Goal: Task Accomplishment & Management: Manage account settings

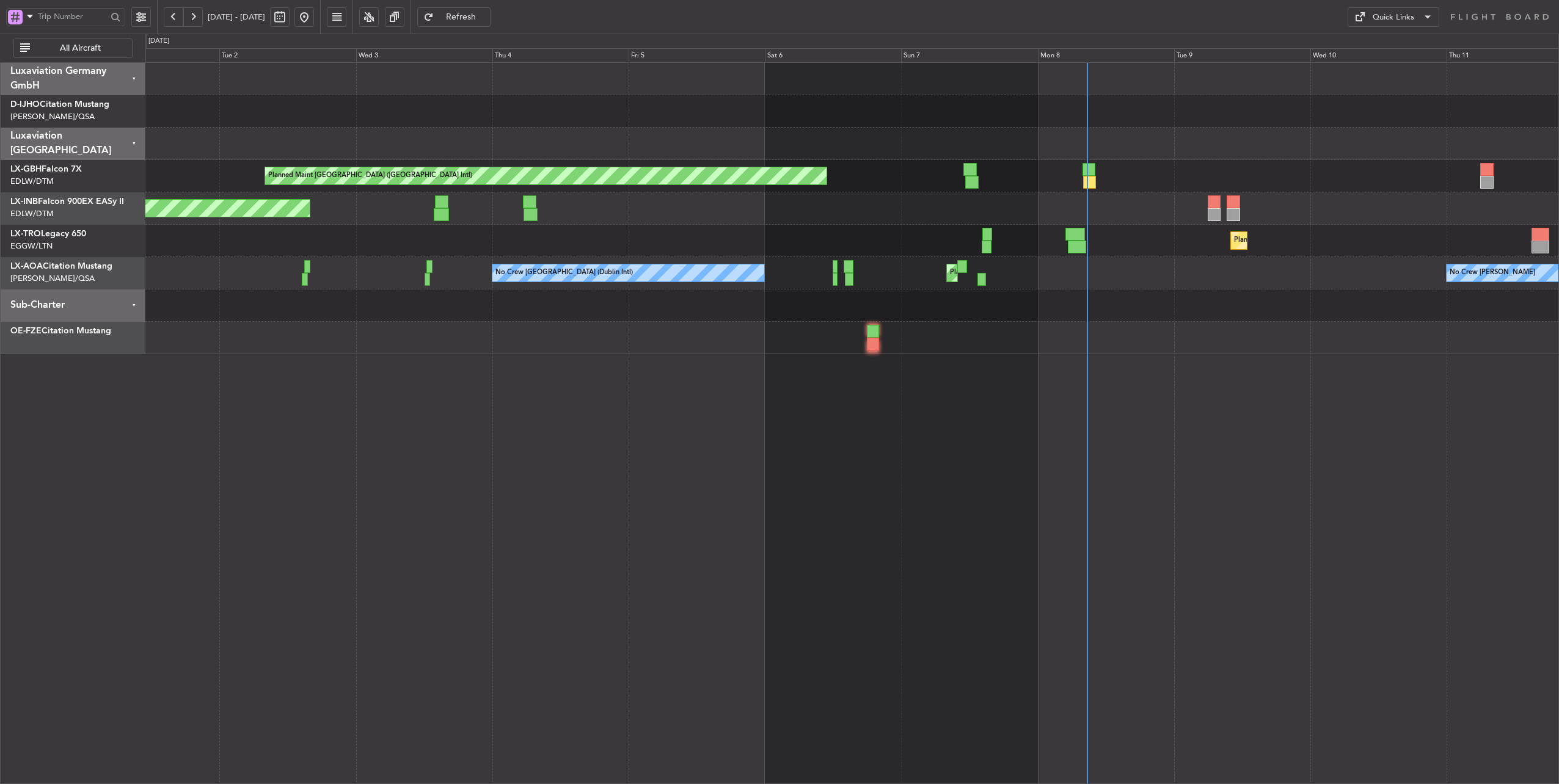
click at [1204, 126] on div "Planned Maint [GEOGRAPHIC_DATA] ([GEOGRAPHIC_DATA] Intl) Unplanned Maint [GEOGR…" at bounding box center [852, 208] width 1413 height 291
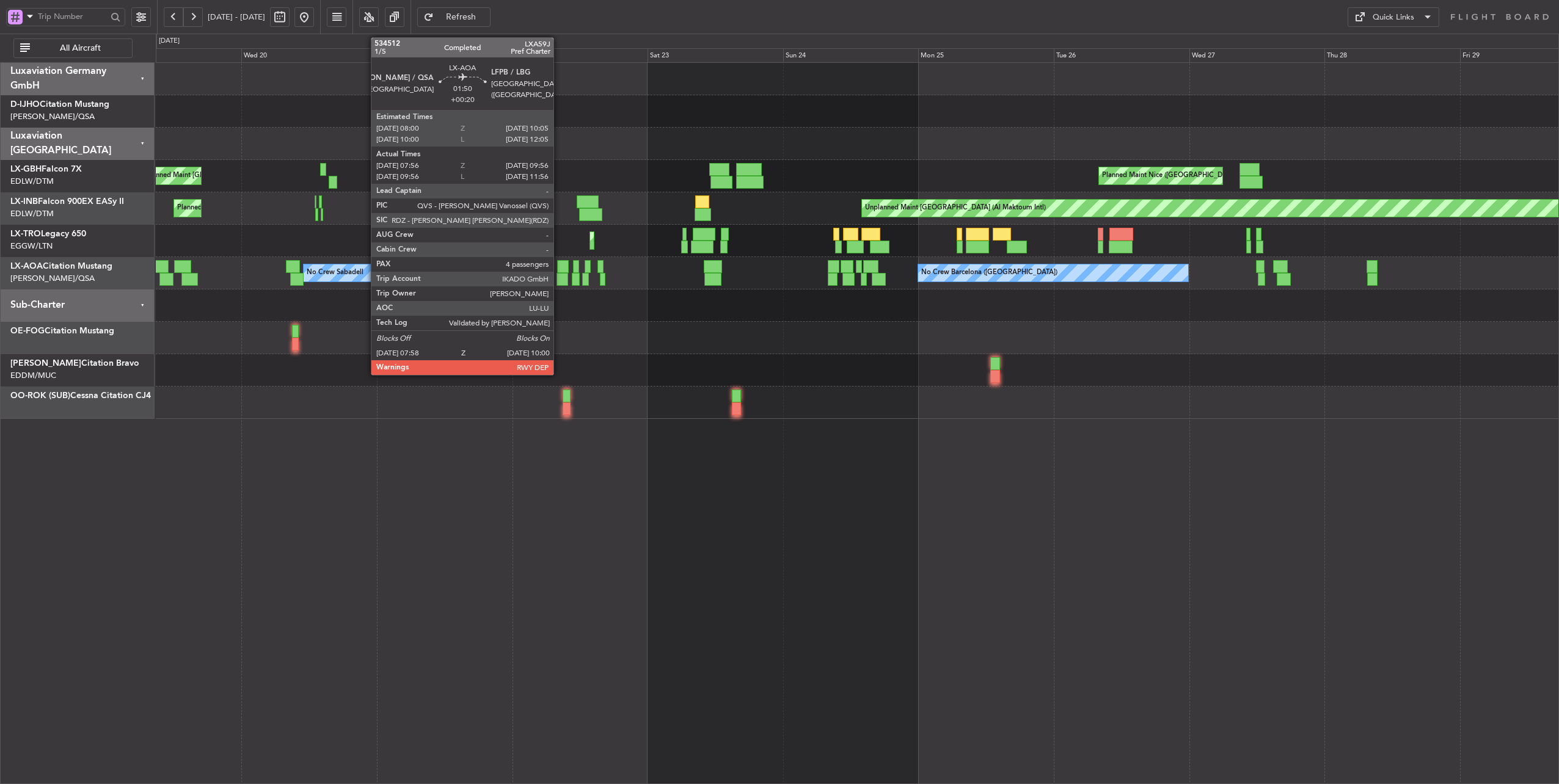
click at [560, 277] on div at bounding box center [562, 279] width 12 height 13
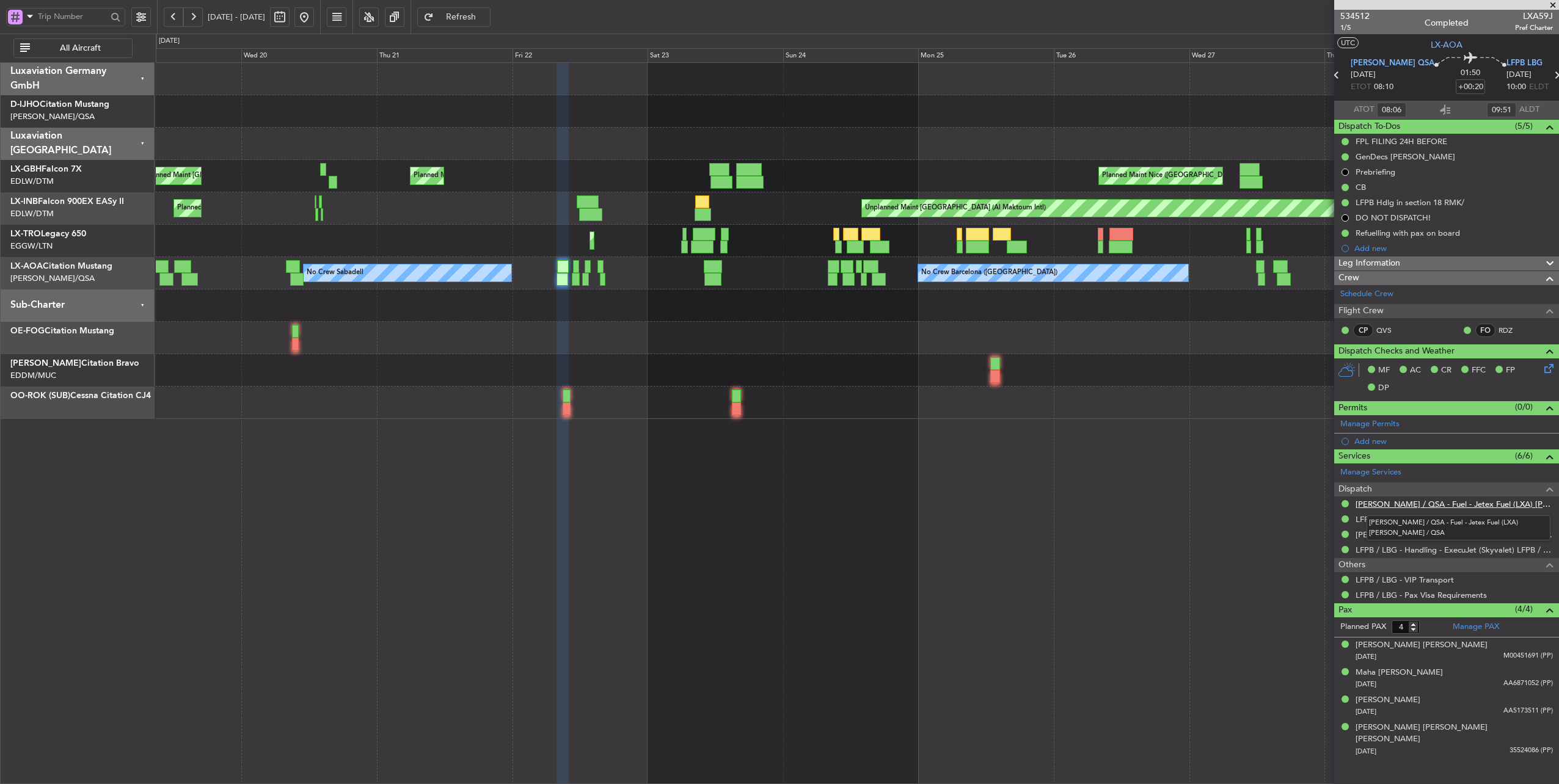
click at [1475, 504] on link "[PERSON_NAME] / QSA - Fuel - Jetex Fuel (LXA) [PERSON_NAME] / QSA" at bounding box center [1455, 504] width 197 height 10
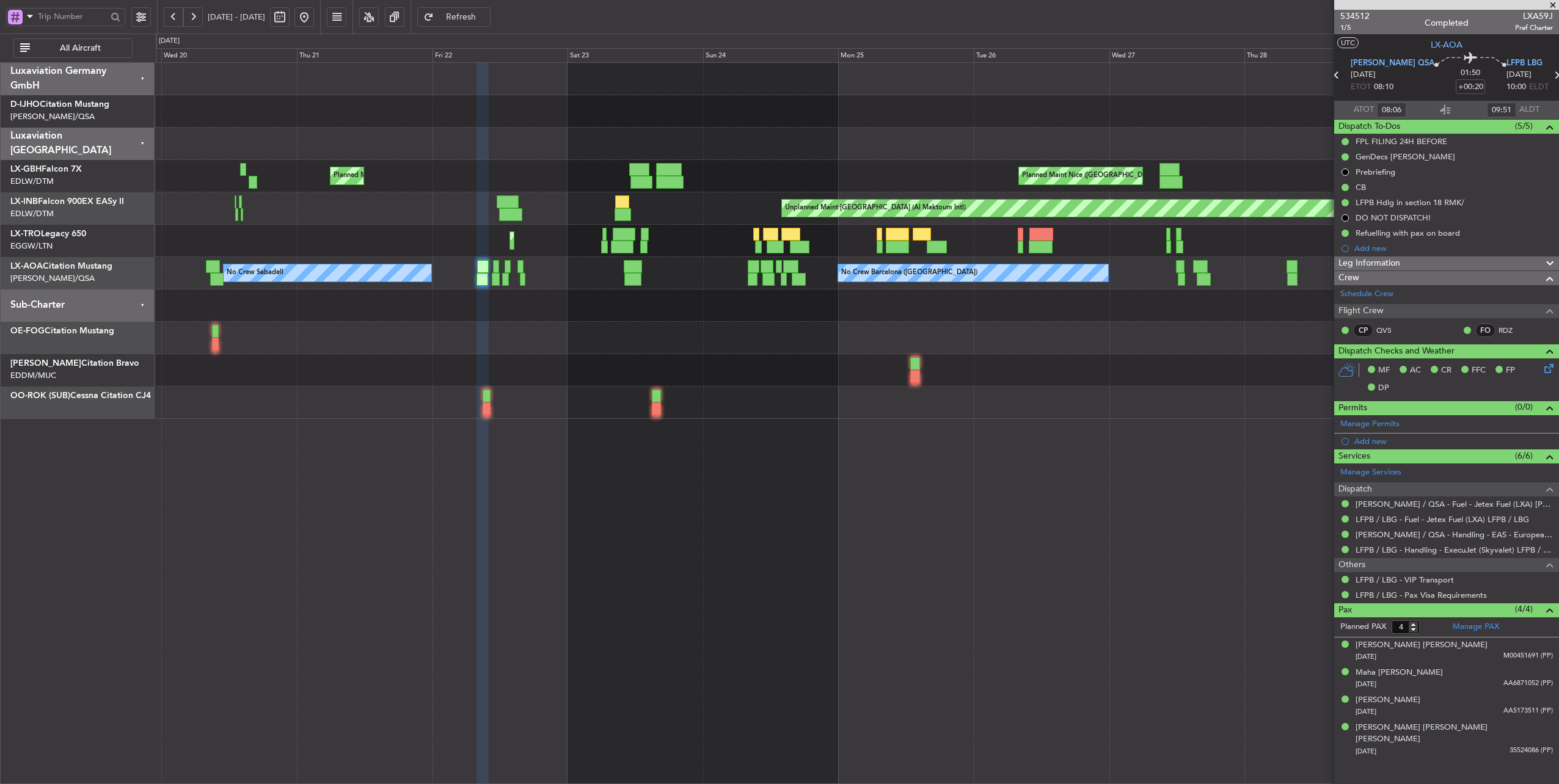
click at [131, 112] on div "Planned Maint Nice ([GEOGRAPHIC_DATA]) [GEOGRAPHIC_DATA] ([GEOGRAPHIC_DATA]) Un…" at bounding box center [780, 409] width 1559 height 751
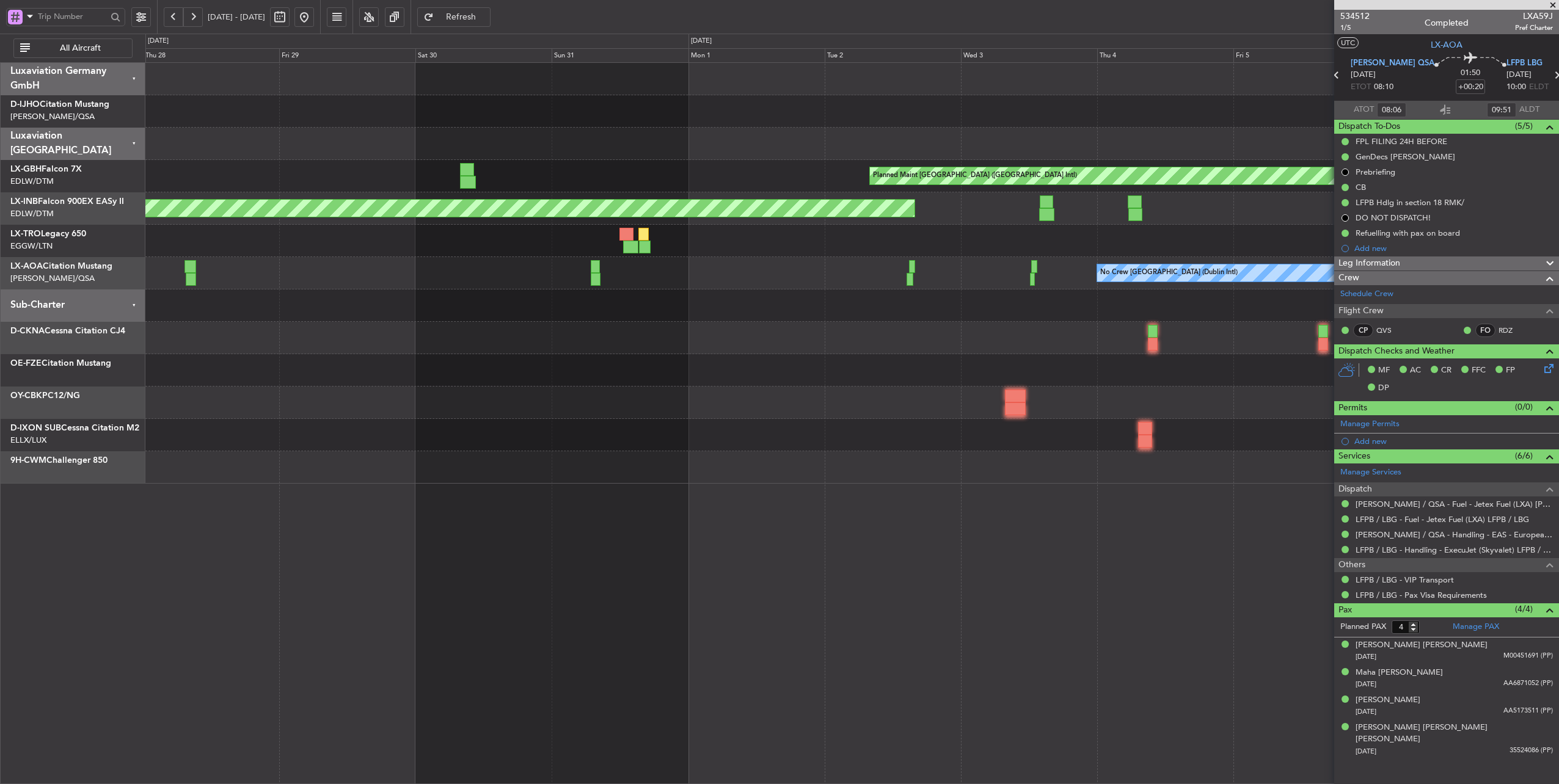
click at [1084, 279] on div "Planned Maint [GEOGRAPHIC_DATA] ([GEOGRAPHIC_DATA]) No Crew [GEOGRAPHIC_DATA] (…" at bounding box center [852, 273] width 1413 height 32
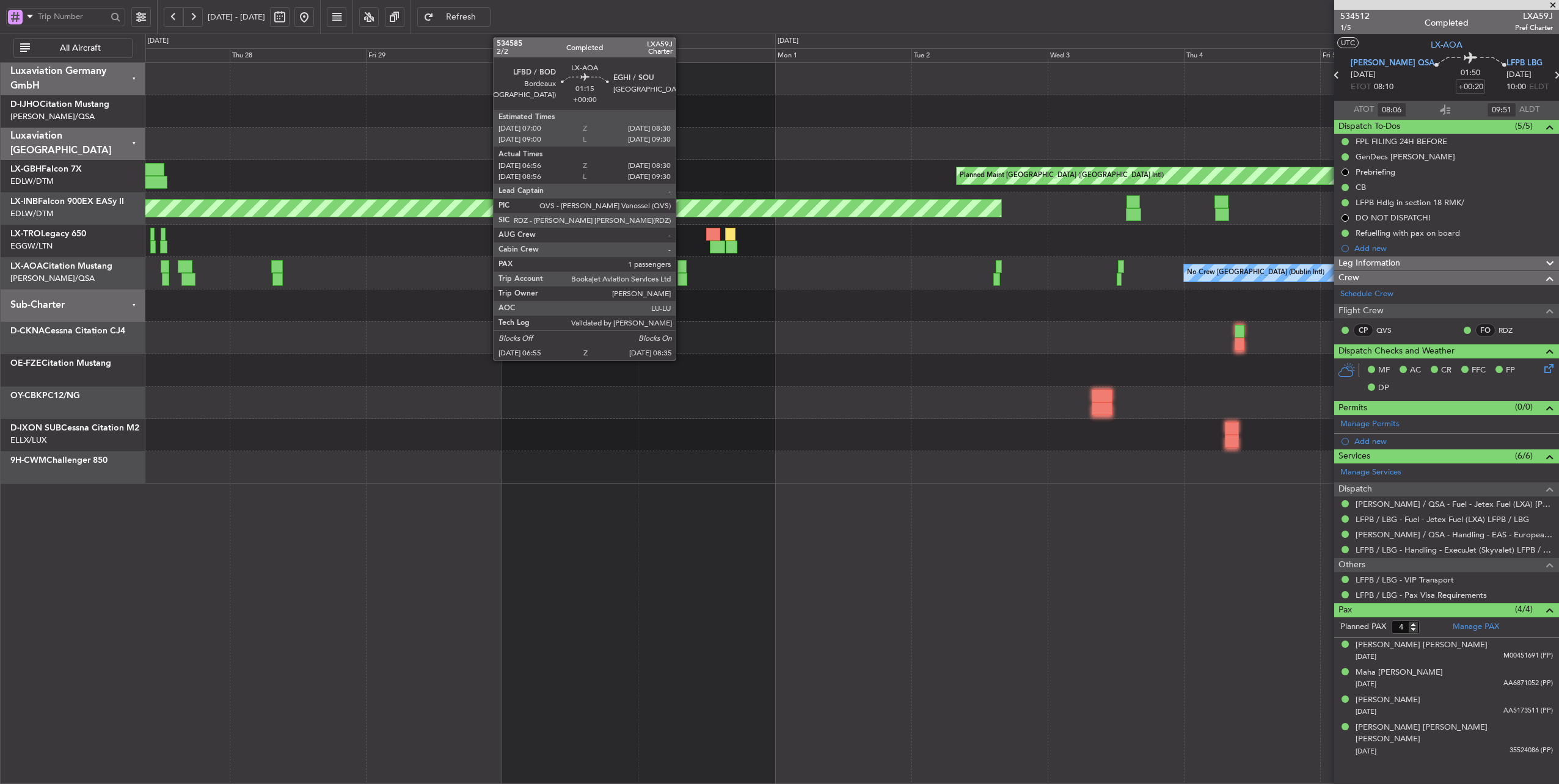
click at [682, 279] on div at bounding box center [682, 279] width 10 height 13
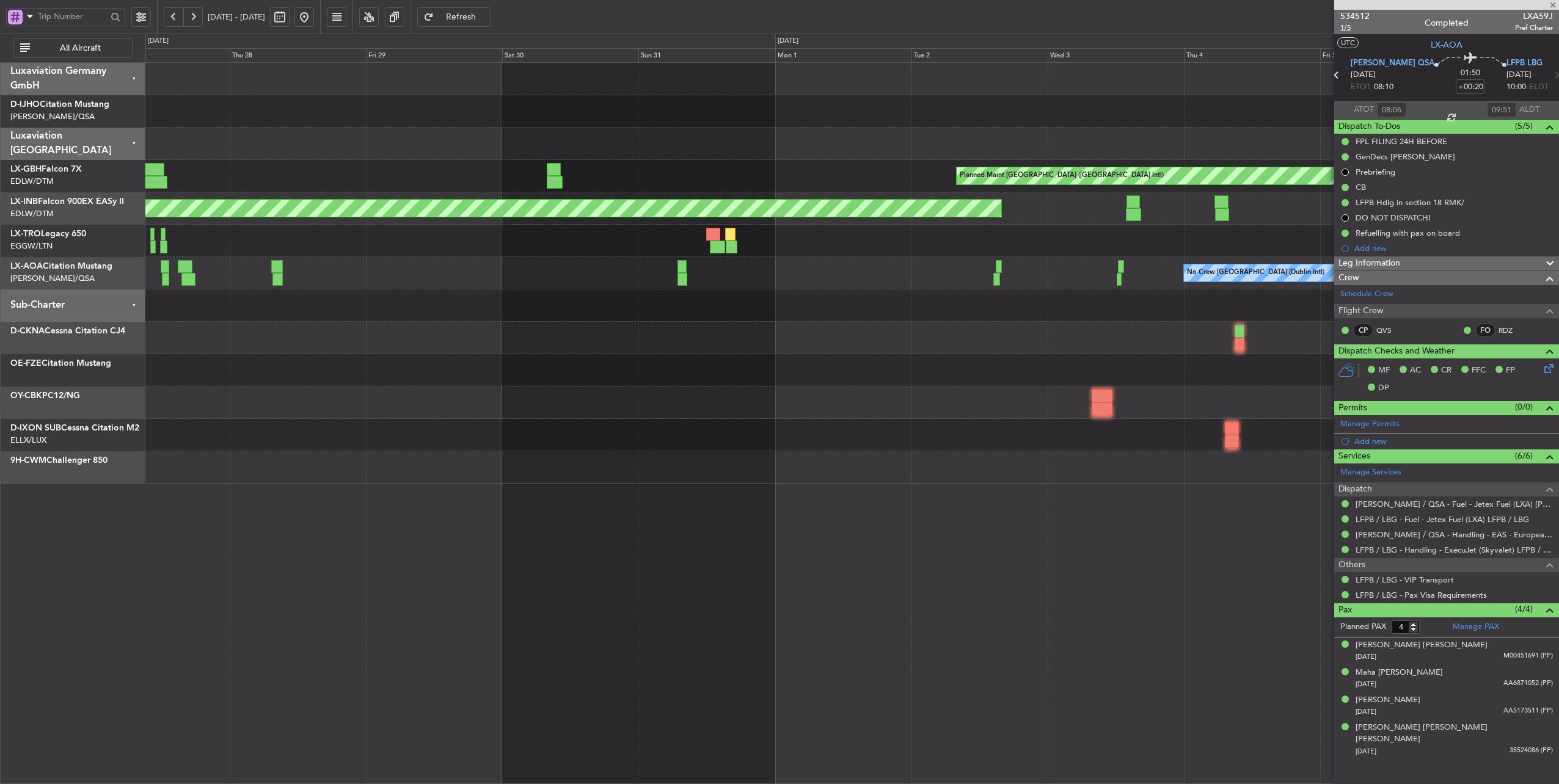
type input "07:06"
type input "08:25"
type input "1"
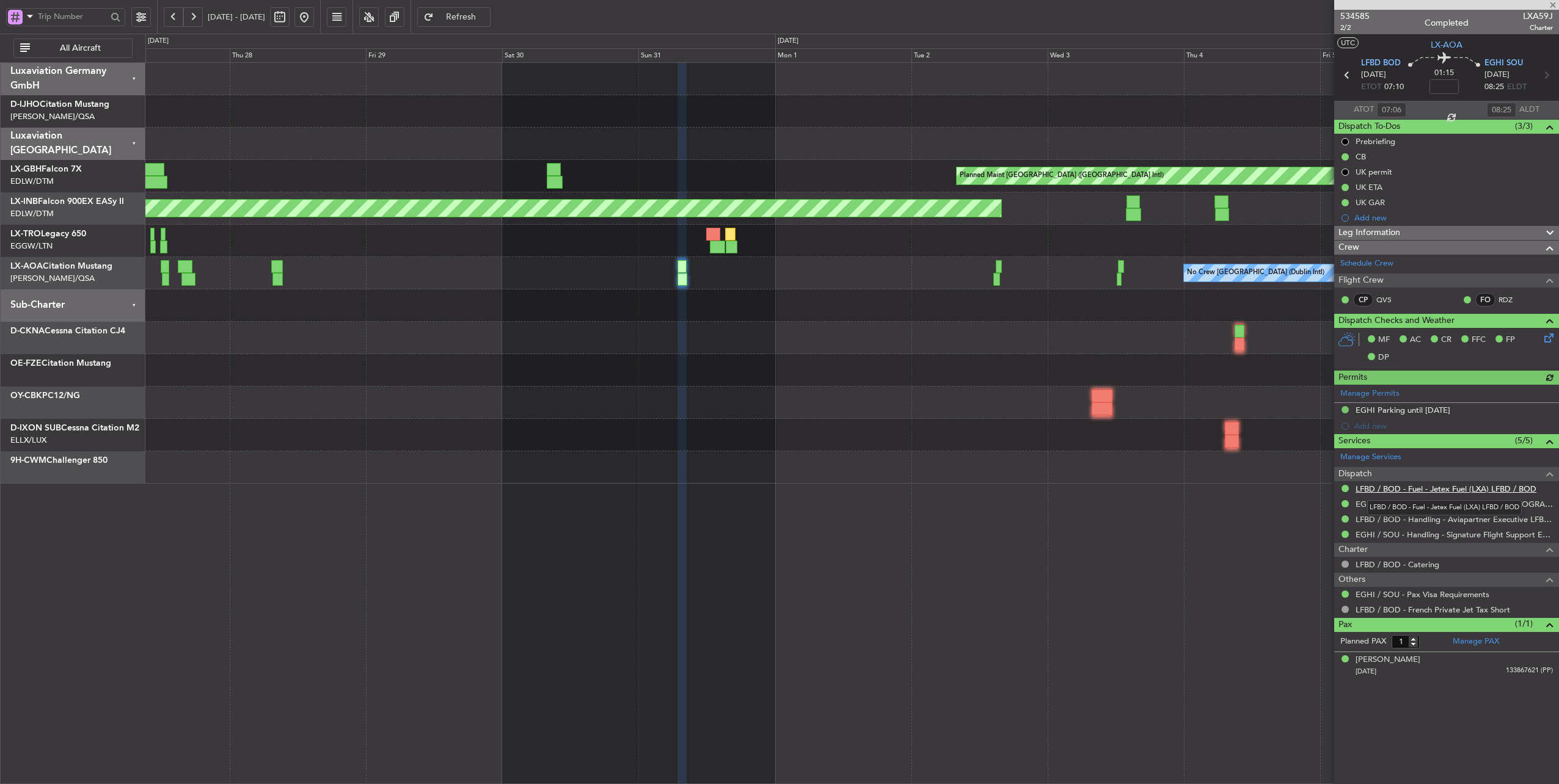
click at [1458, 485] on link "LFBD / BOD - Fuel - Jetex Fuel (LXA) LFBD / BOD" at bounding box center [1446, 489] width 181 height 10
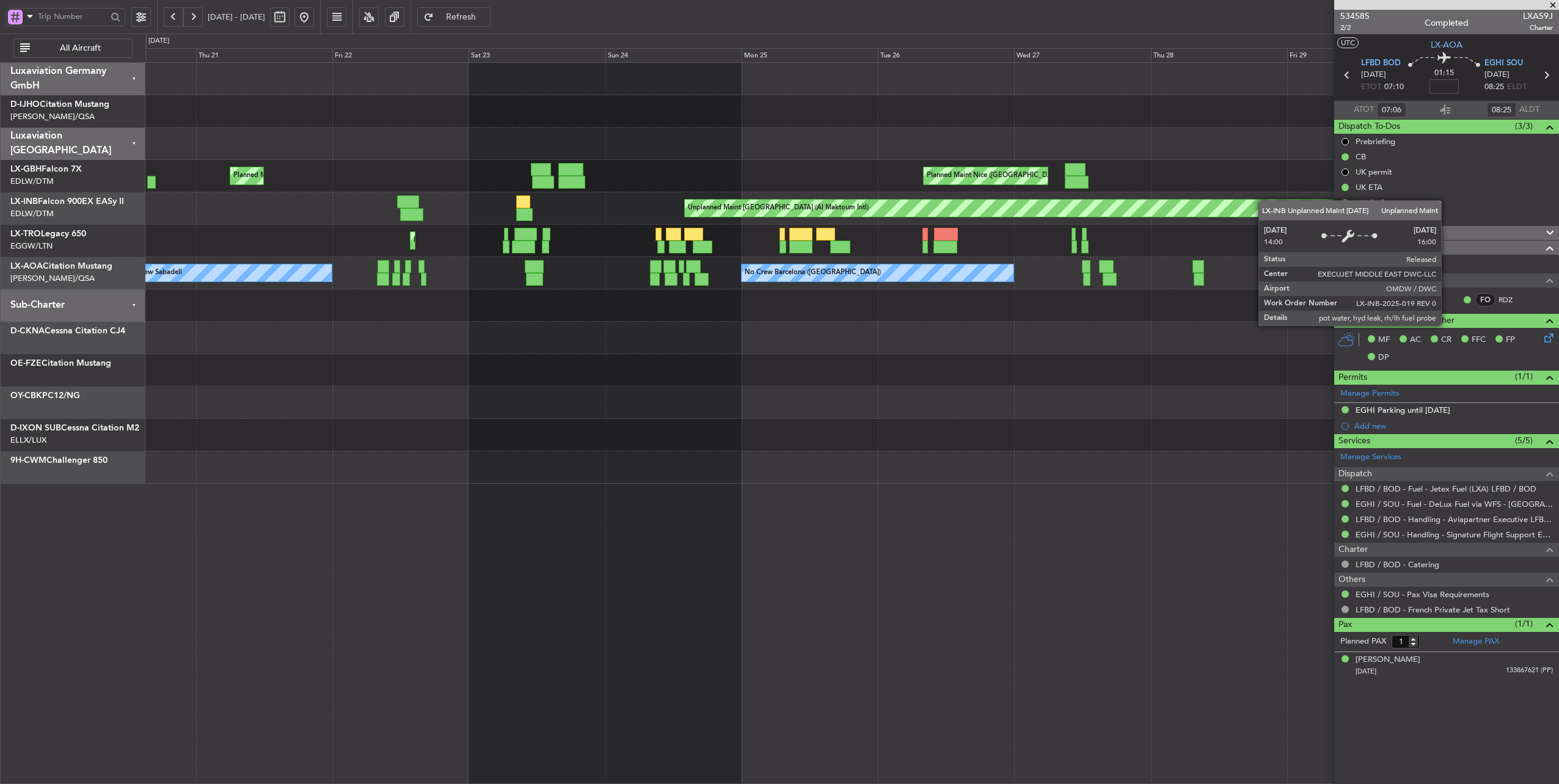
click at [1317, 203] on div "Planned Maint Nice ([GEOGRAPHIC_DATA]) [GEOGRAPHIC_DATA] ([GEOGRAPHIC_DATA]) Un…" at bounding box center [852, 273] width 1413 height 421
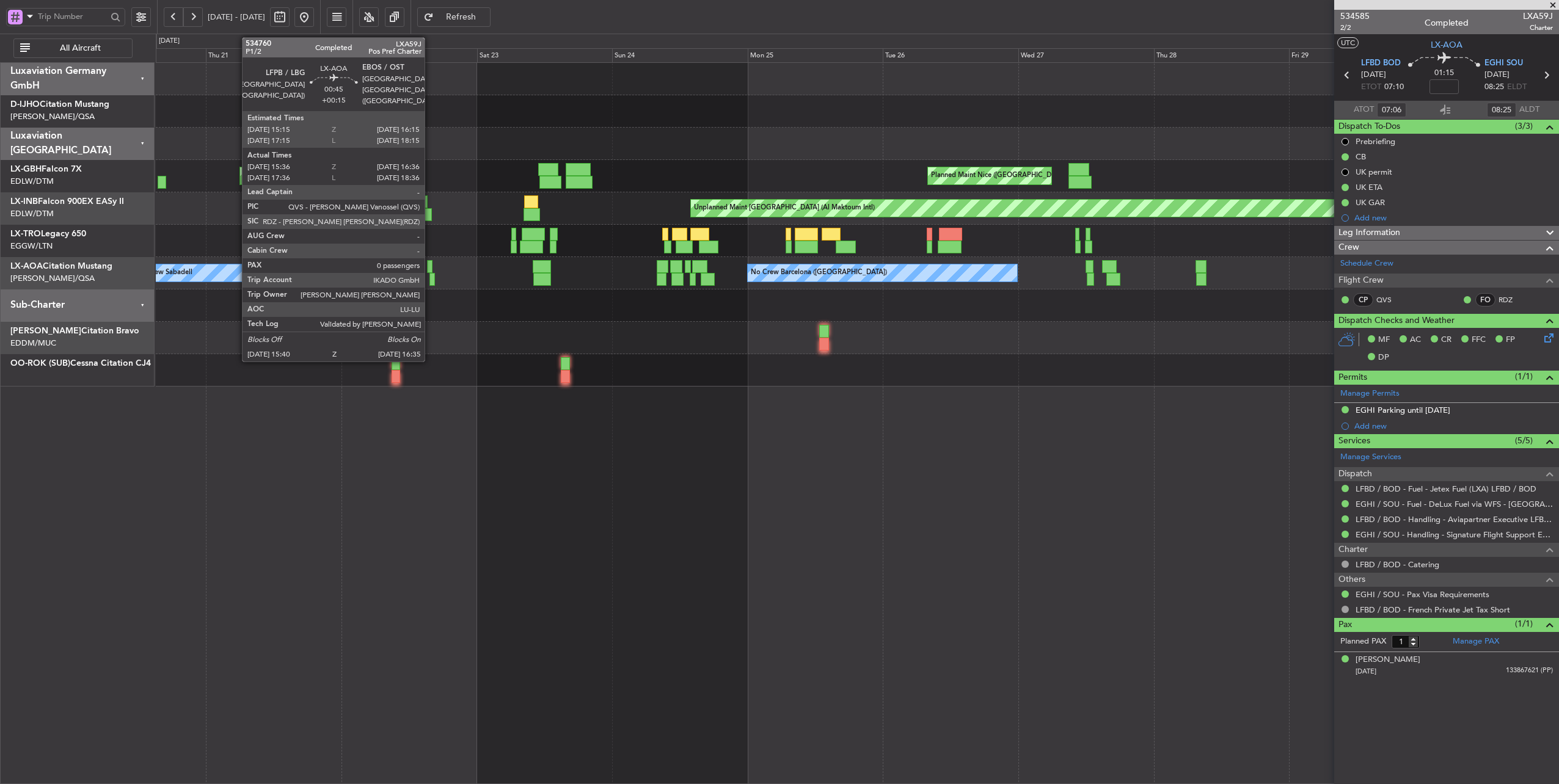
click at [431, 280] on div at bounding box center [433, 279] width 6 height 13
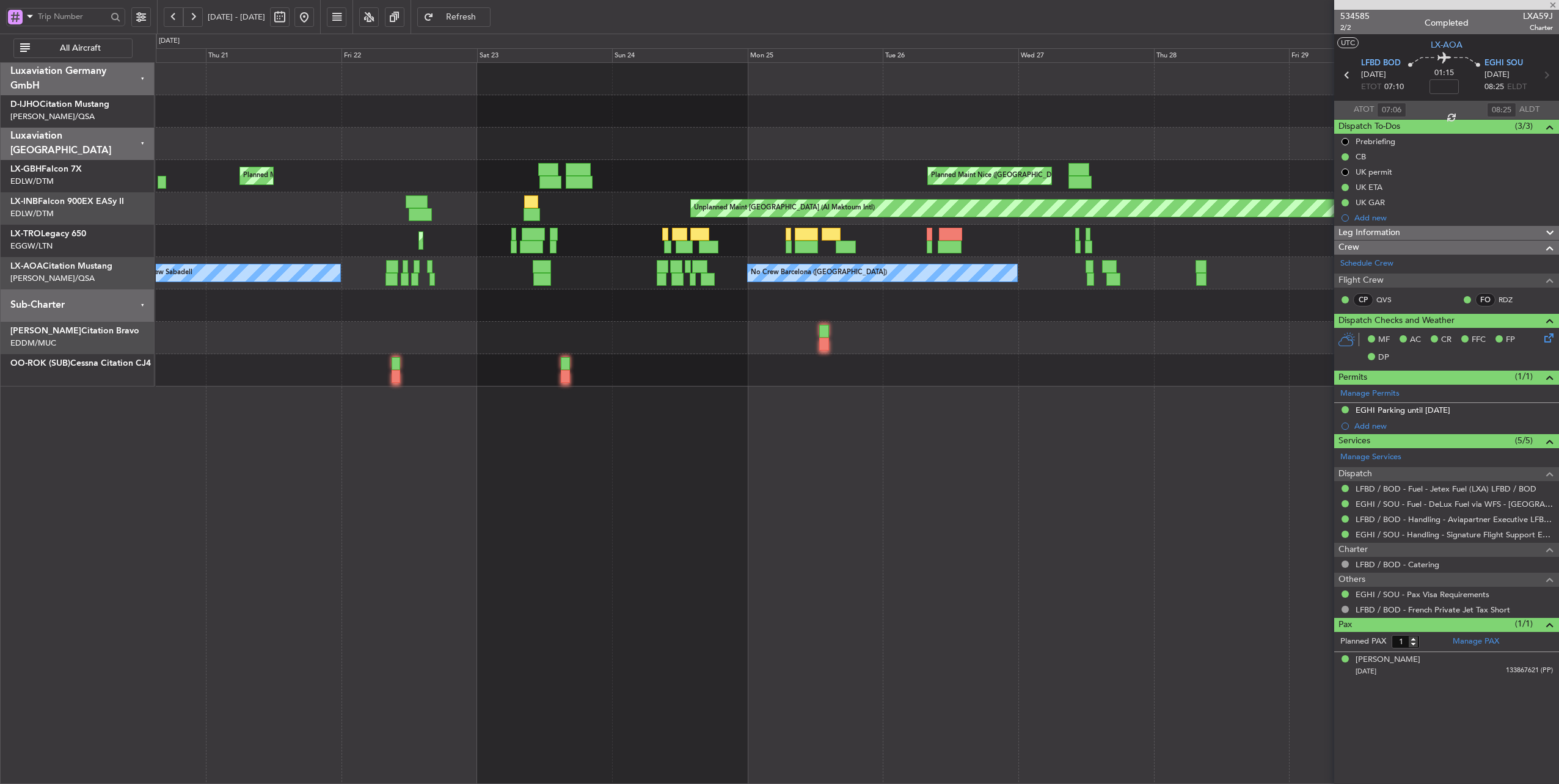
type input "+00:15"
type input "15:46"
type input "16:31"
type input "0"
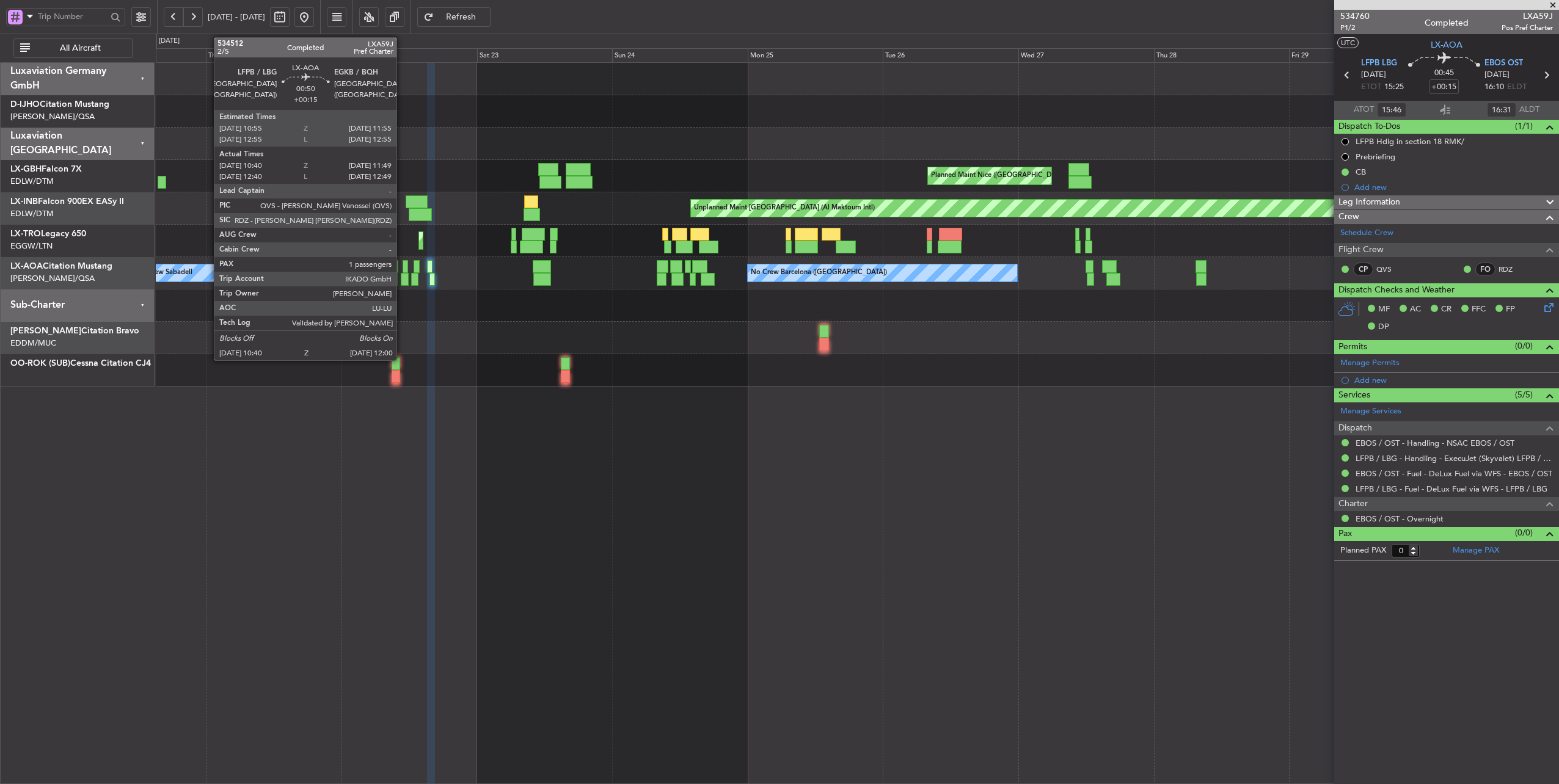
click at [402, 279] on div at bounding box center [404, 279] width 8 height 13
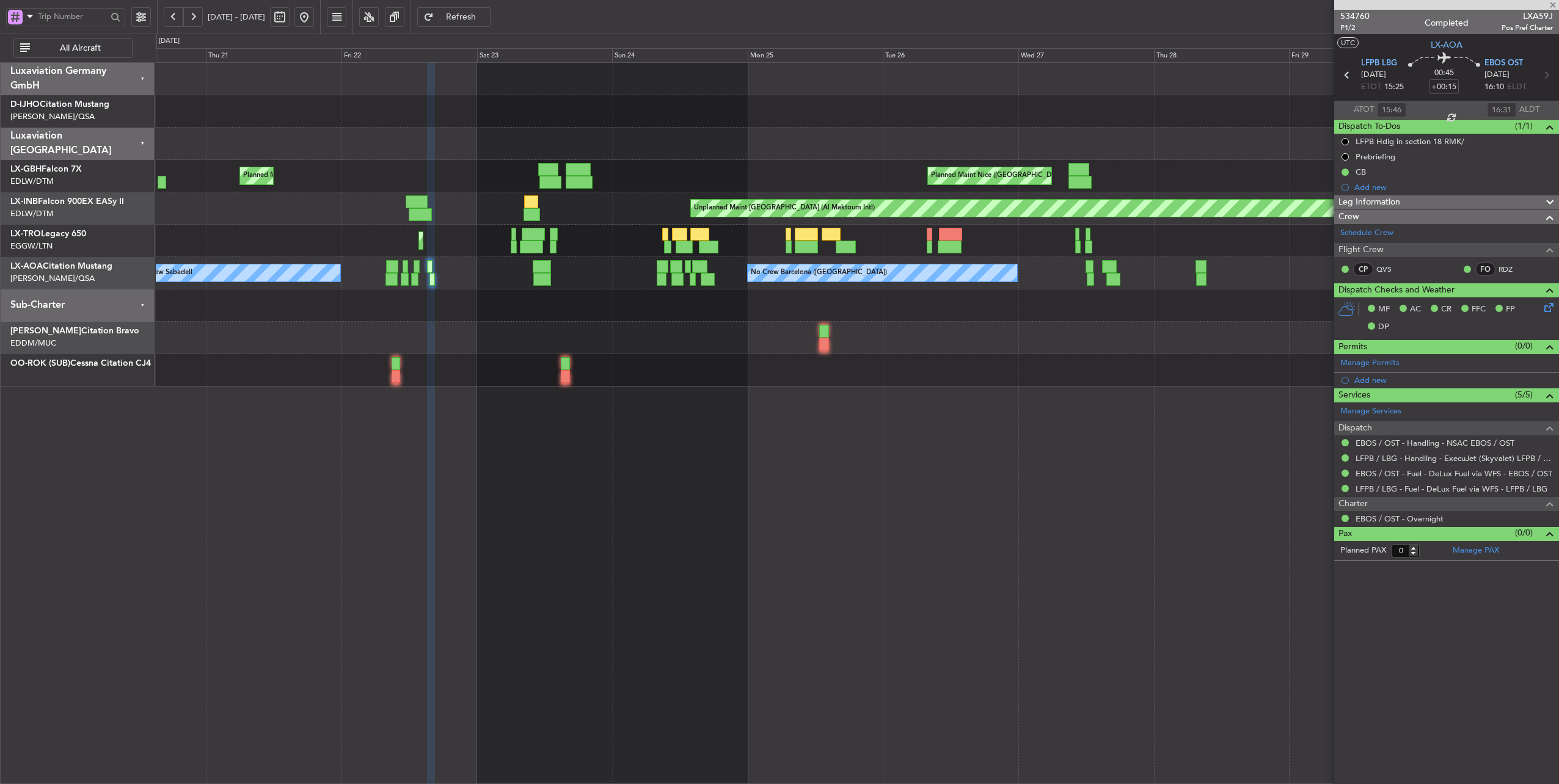
type input "10:50"
type input "11:49"
type input "1"
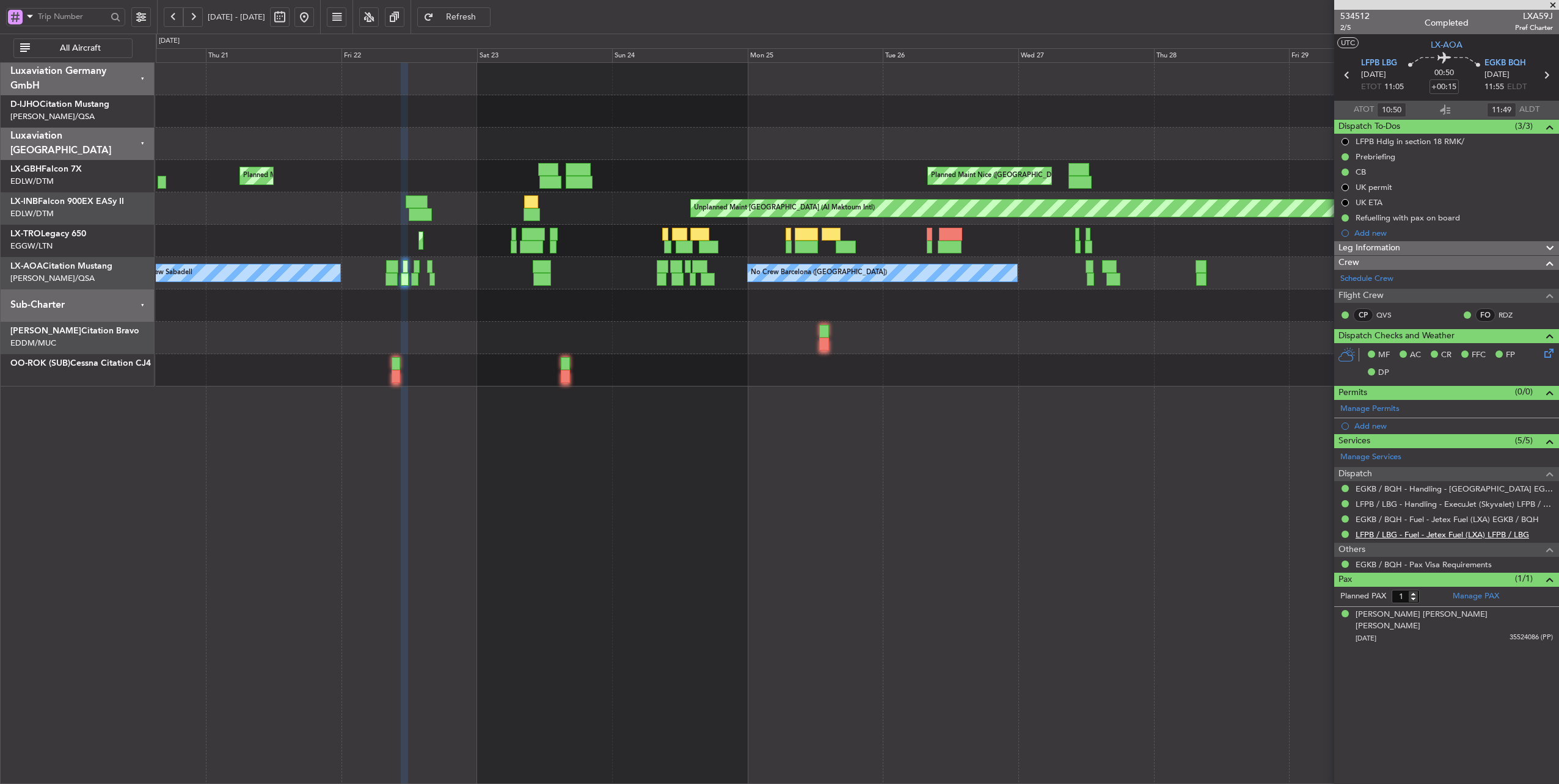
click at [1516, 534] on link "LFPB / LBG - Fuel - Jetex Fuel (LXA) LFPB / LBG" at bounding box center [1443, 534] width 173 height 10
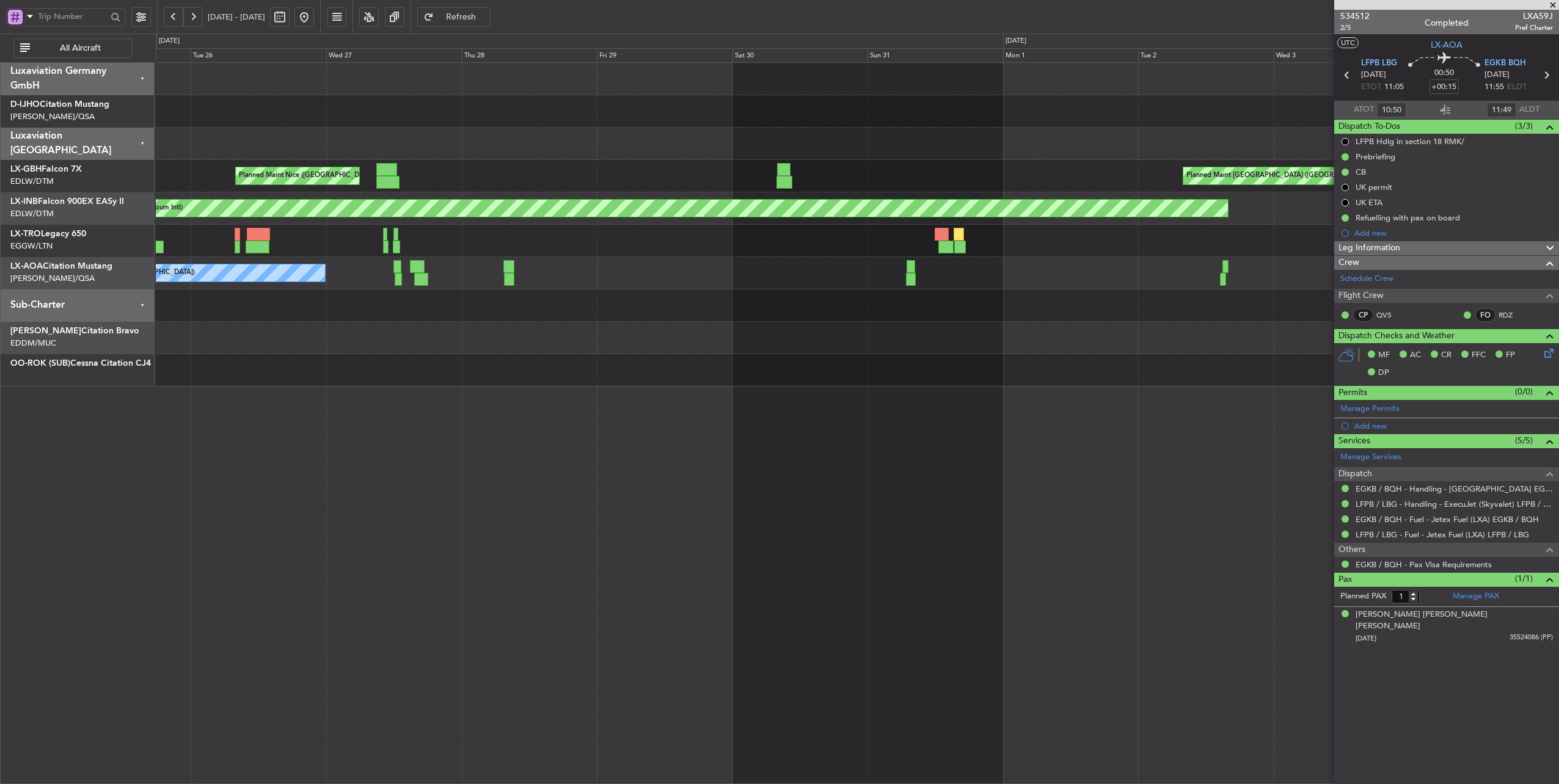
click at [342, 80] on div "Planned Maint Nice ([GEOGRAPHIC_DATA]) Planned Maint [GEOGRAPHIC_DATA] ([GEOGRA…" at bounding box center [857, 224] width 1403 height 324
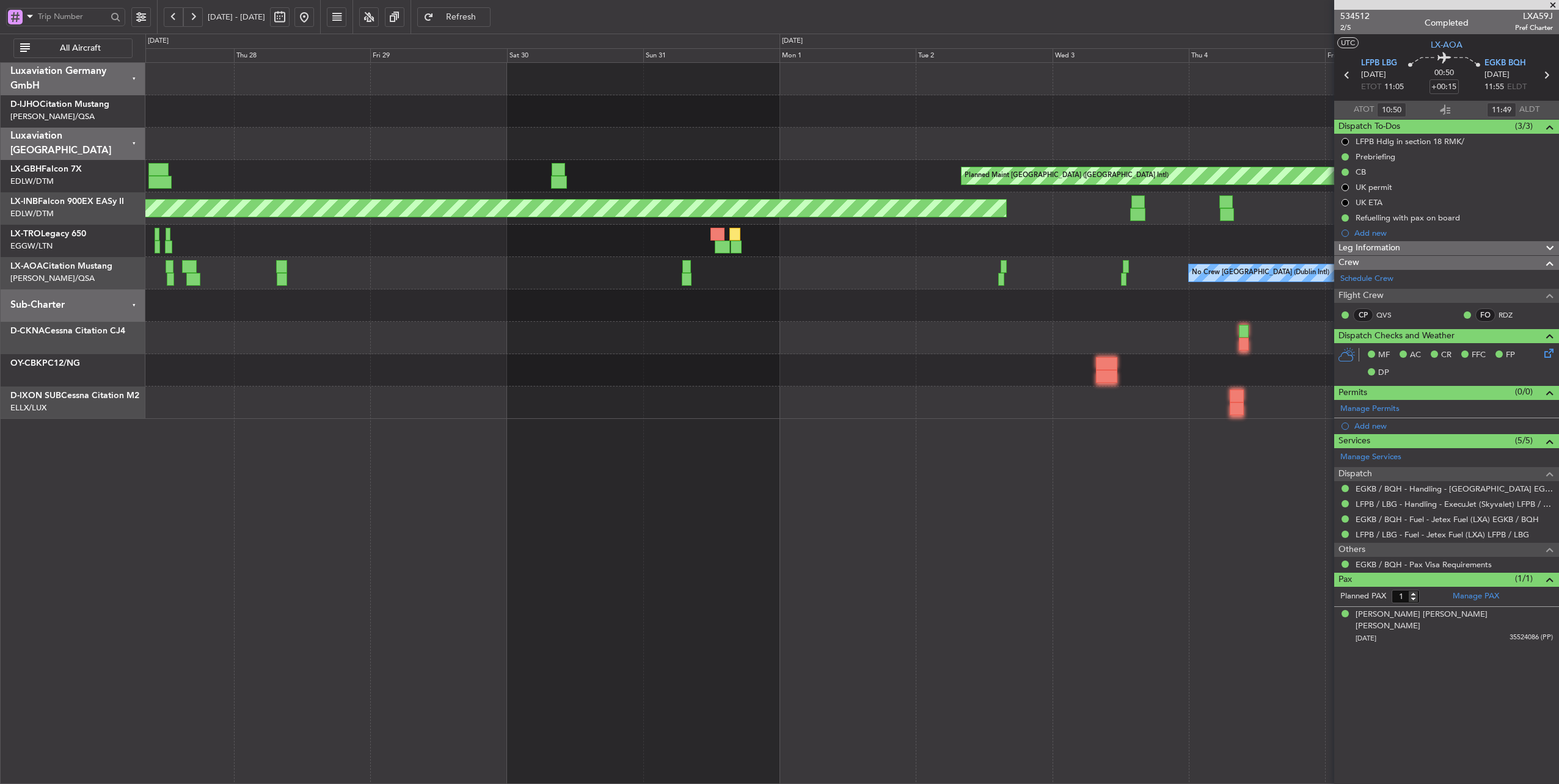
click at [818, 120] on div "Planned Maint [GEOGRAPHIC_DATA] ([GEOGRAPHIC_DATA] Intl) [GEOGRAPHIC_DATA] ([GE…" at bounding box center [852, 241] width 1413 height 356
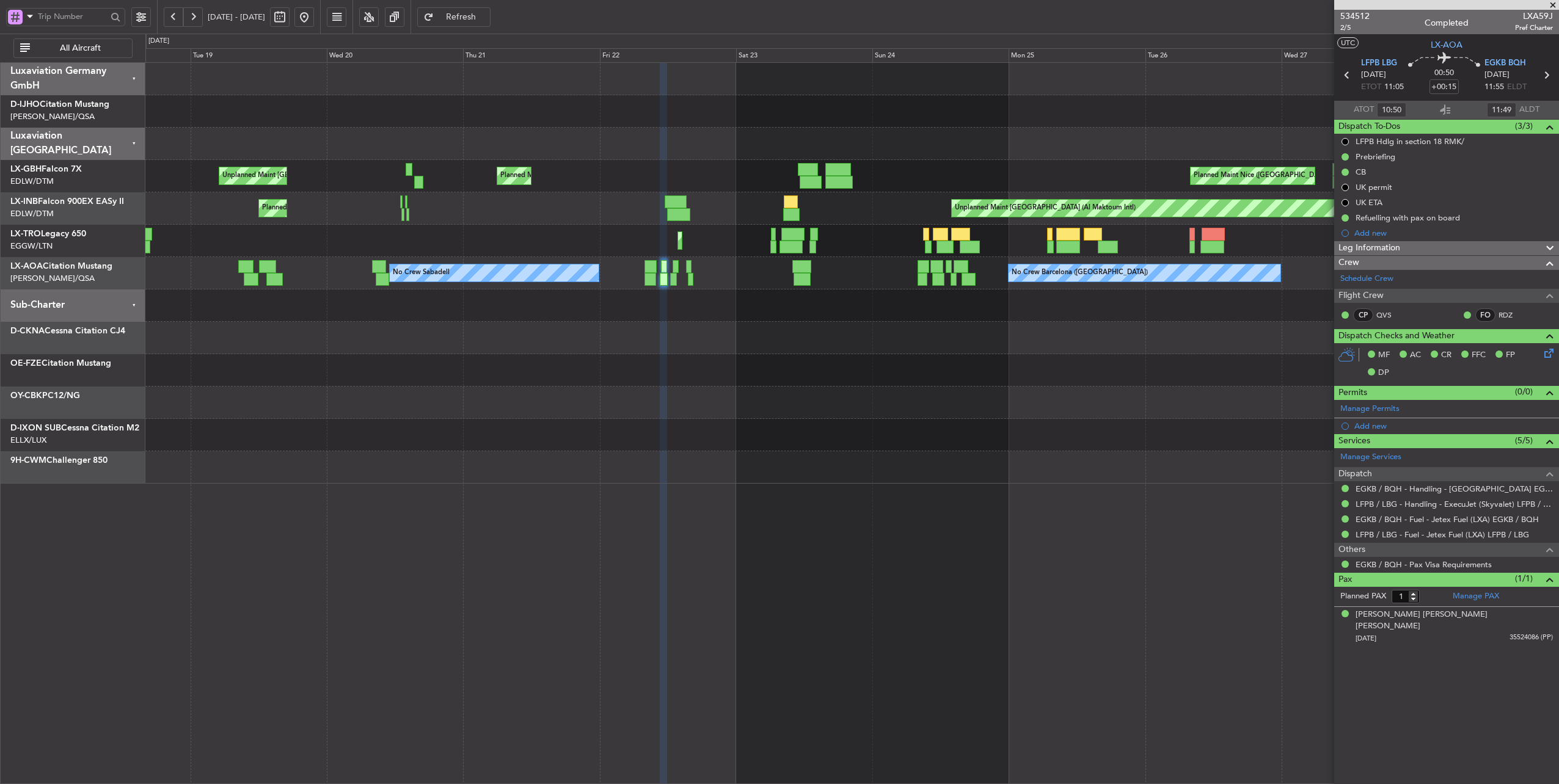
click at [1558, 267] on html "[DATE] - [DATE] Refresh Quick Links All Aircraft [GEOGRAPHIC_DATA] ([GEOGRAPHIC…" at bounding box center [780, 392] width 1559 height 784
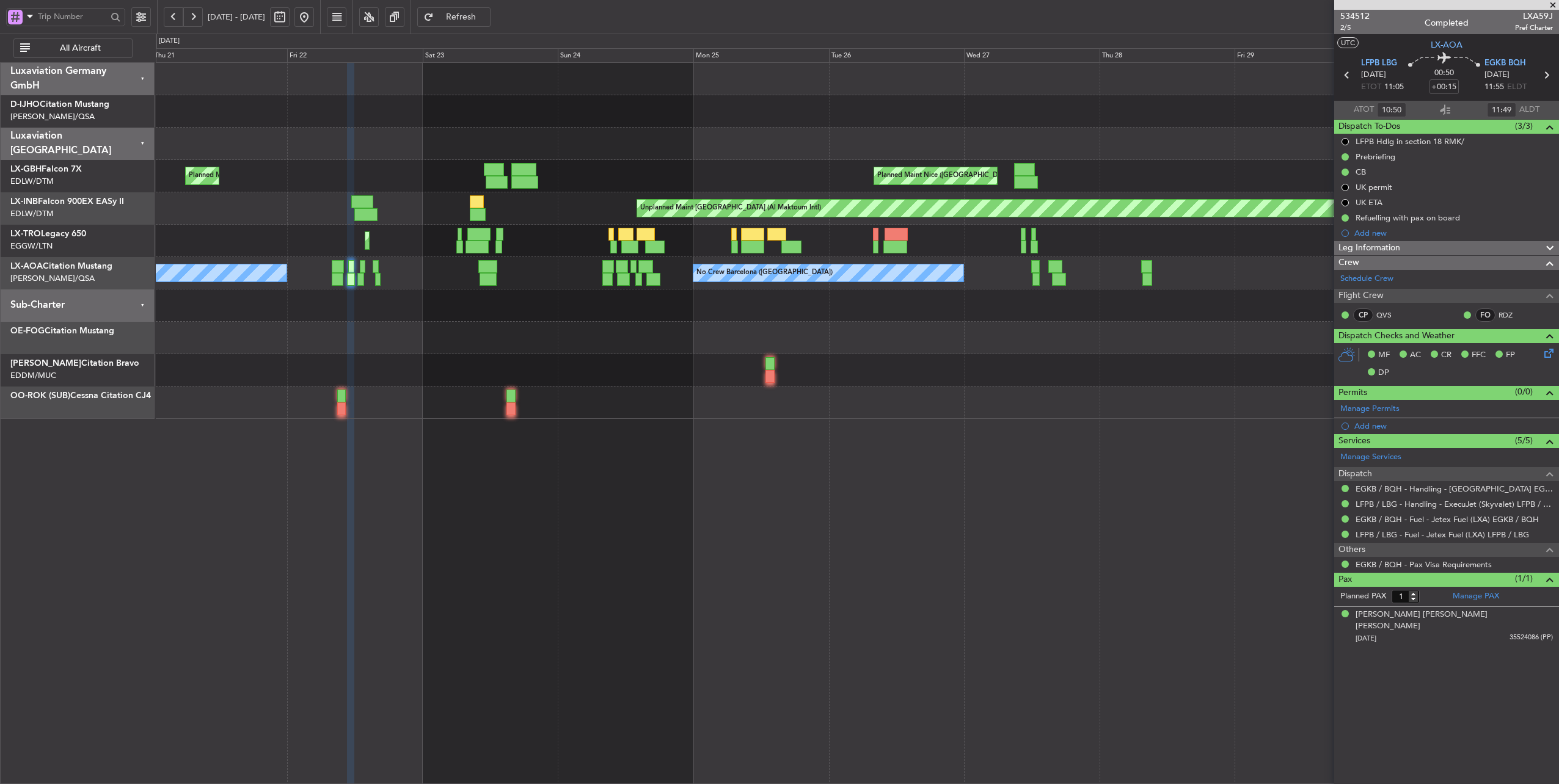
click at [889, 126] on div "Planned Maint Nice ([GEOGRAPHIC_DATA]) [GEOGRAPHIC_DATA] ([GEOGRAPHIC_DATA]) Un…" at bounding box center [857, 241] width 1403 height 356
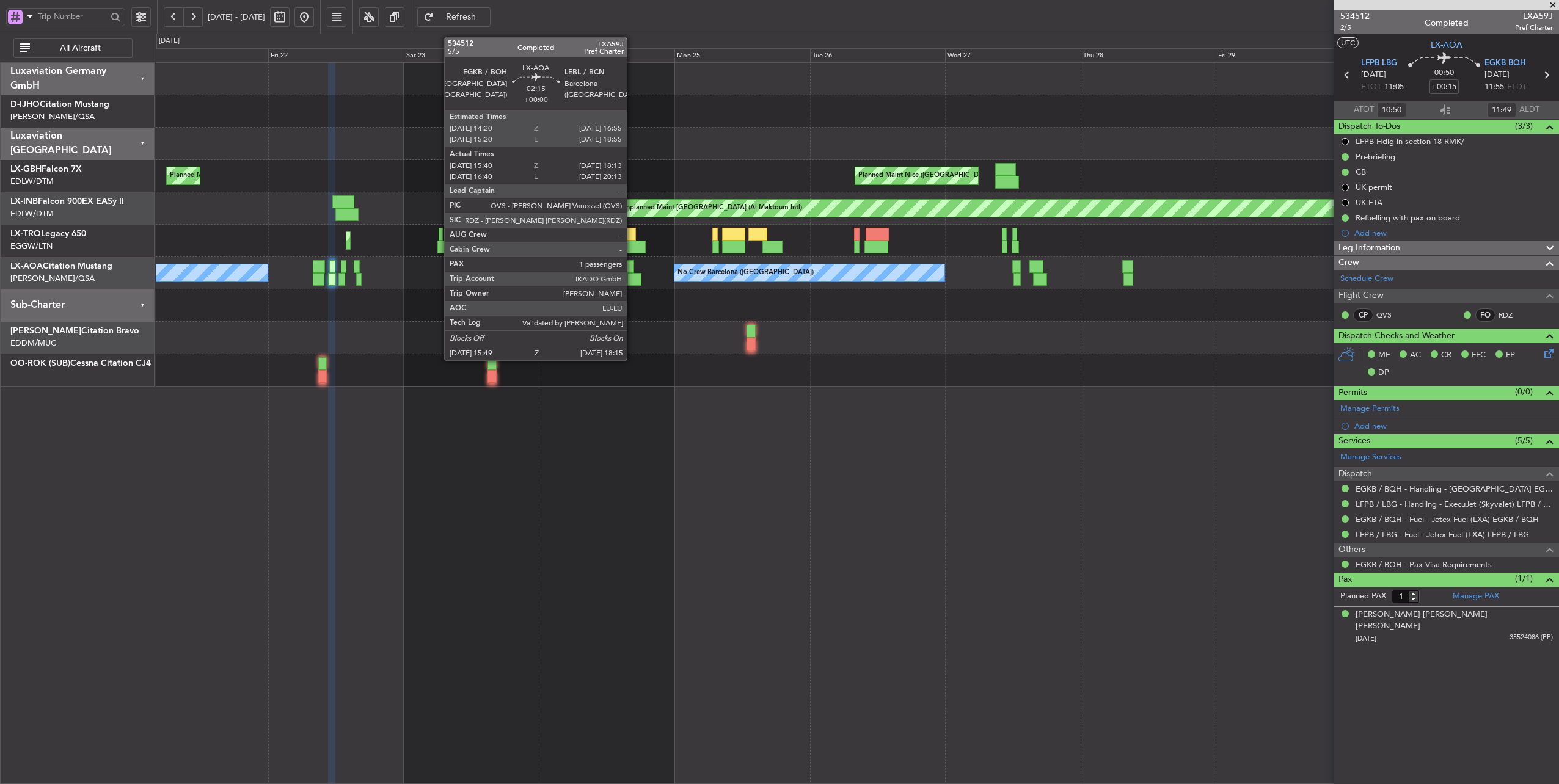
click at [633, 278] on div at bounding box center [634, 279] width 14 height 13
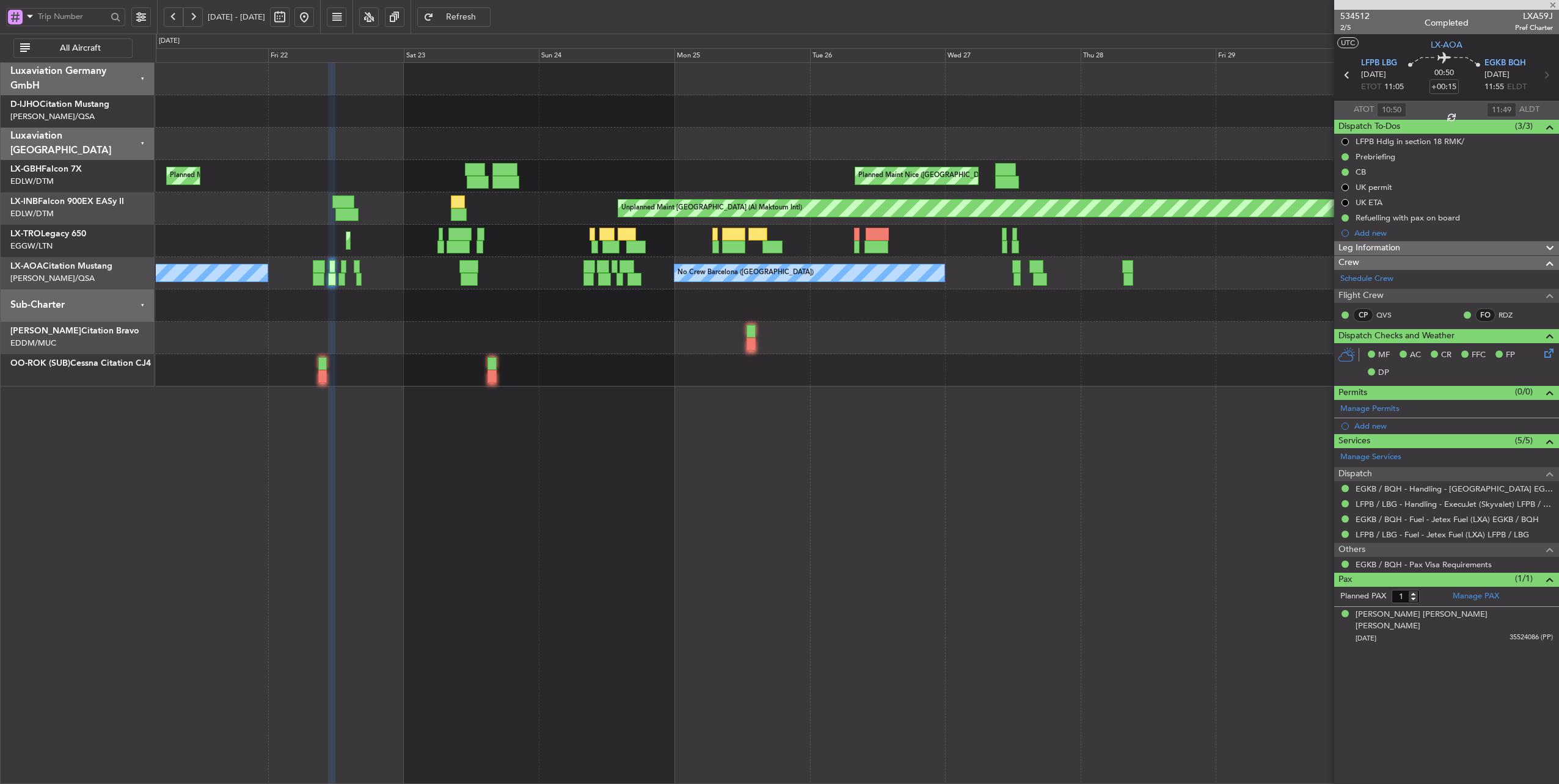
type input "15:50"
type input "18:03"
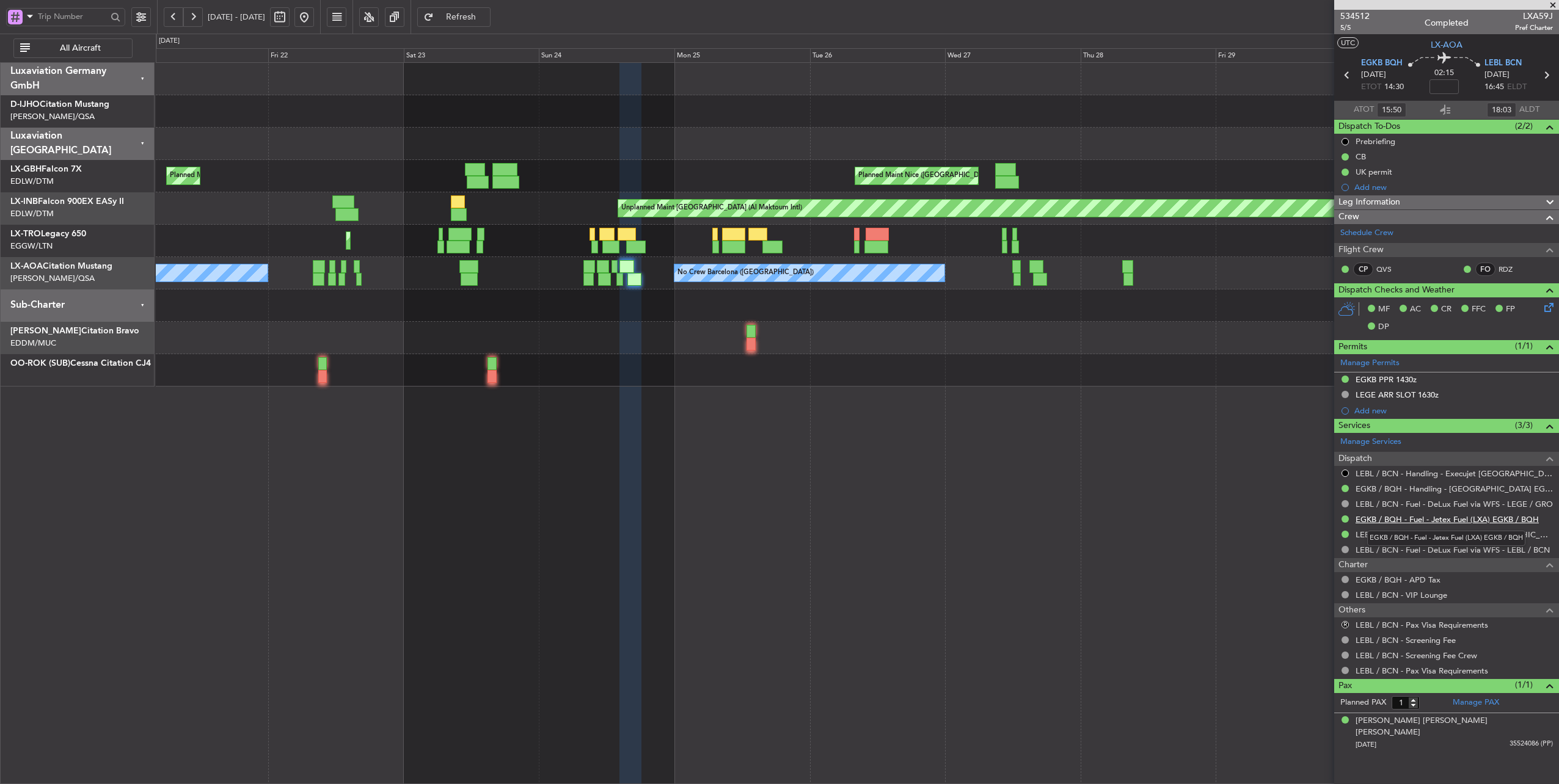
click at [1462, 518] on link "EGKB / BQH - Fuel - Jetex Fuel (LXA) EGKB / BQH" at bounding box center [1447, 519] width 184 height 10
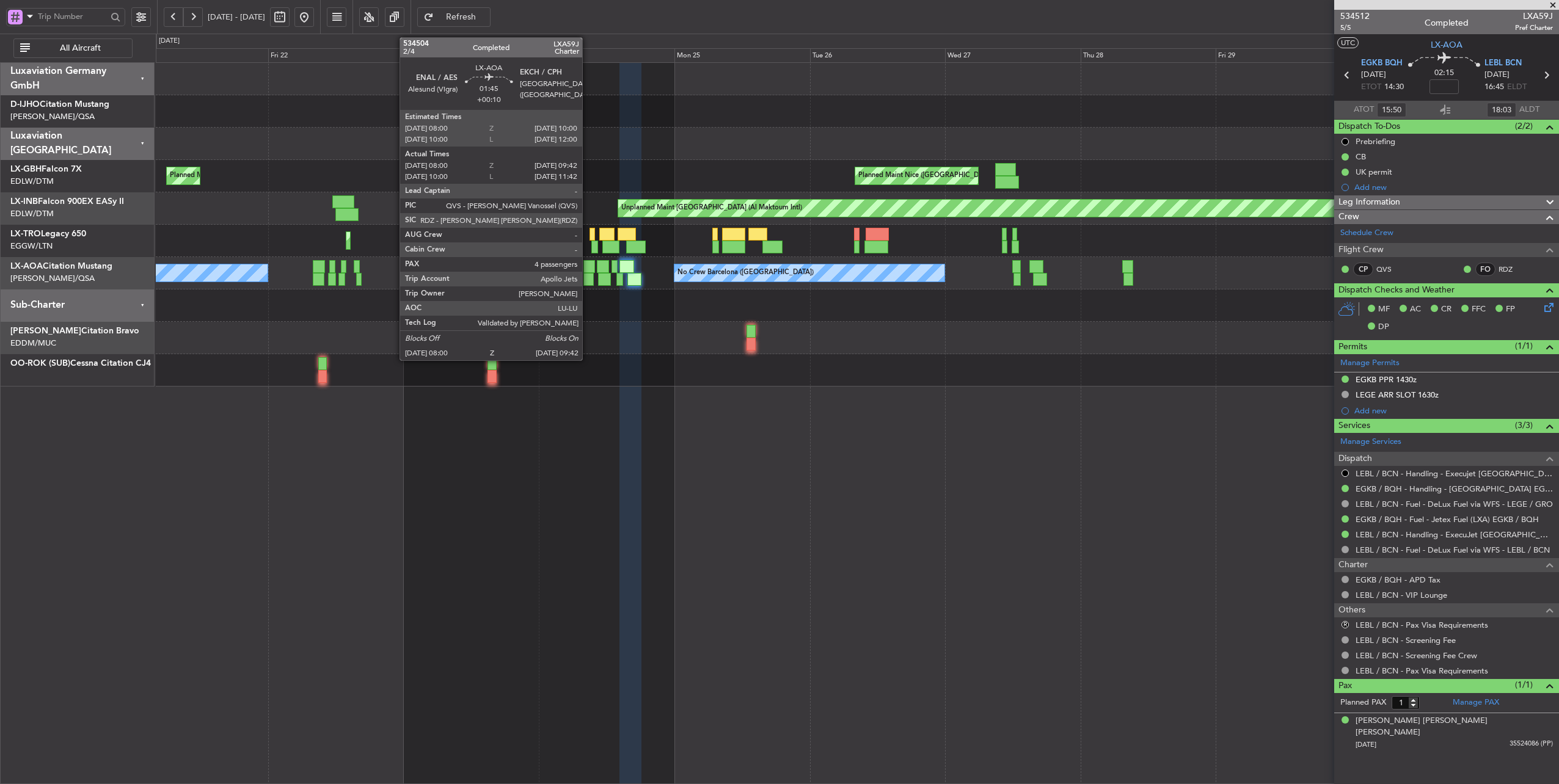
click at [589, 275] on div at bounding box center [588, 279] width 10 height 13
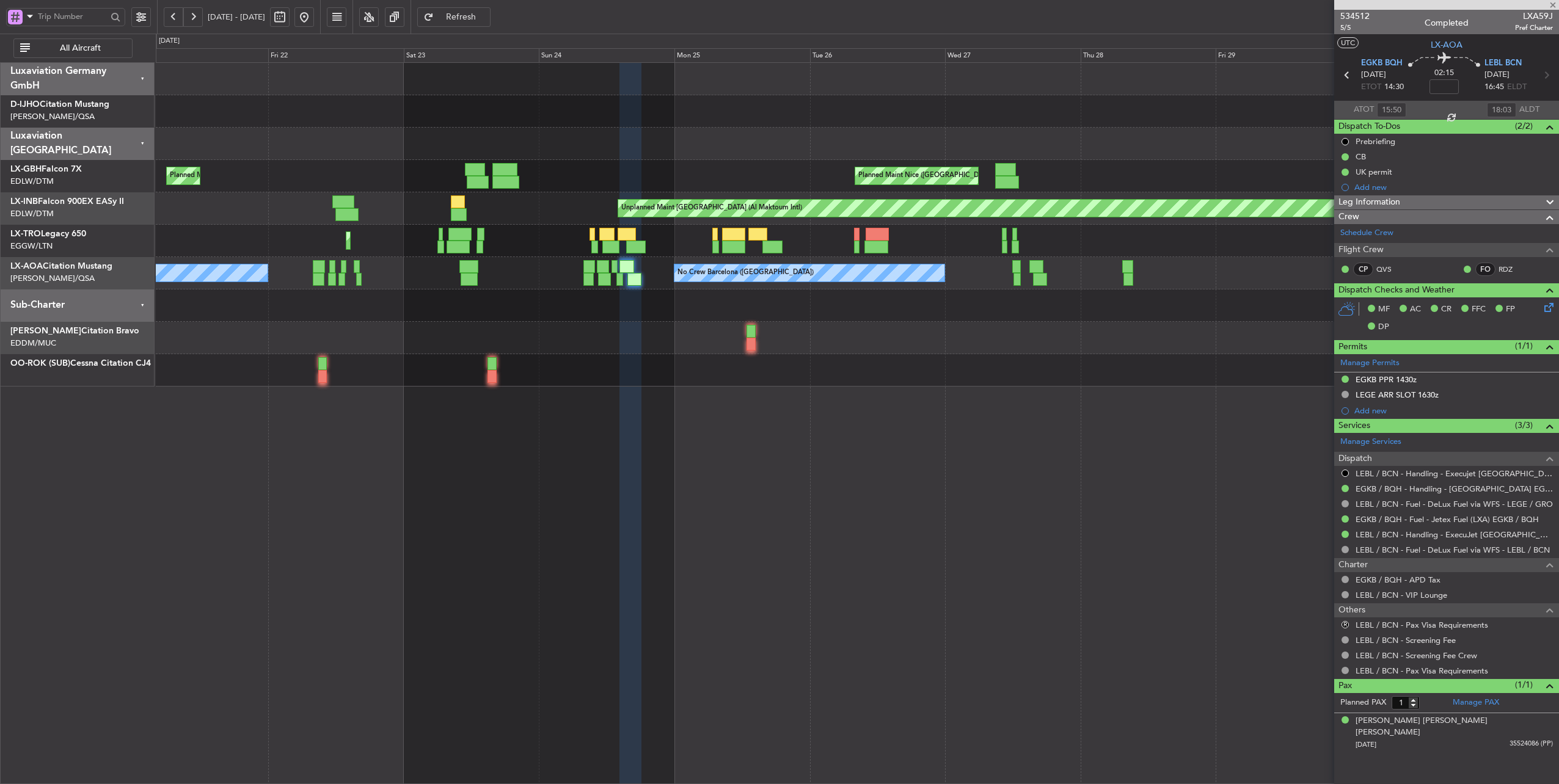
type input "+00:10"
type input "08:10"
type input "09:37"
type input "4"
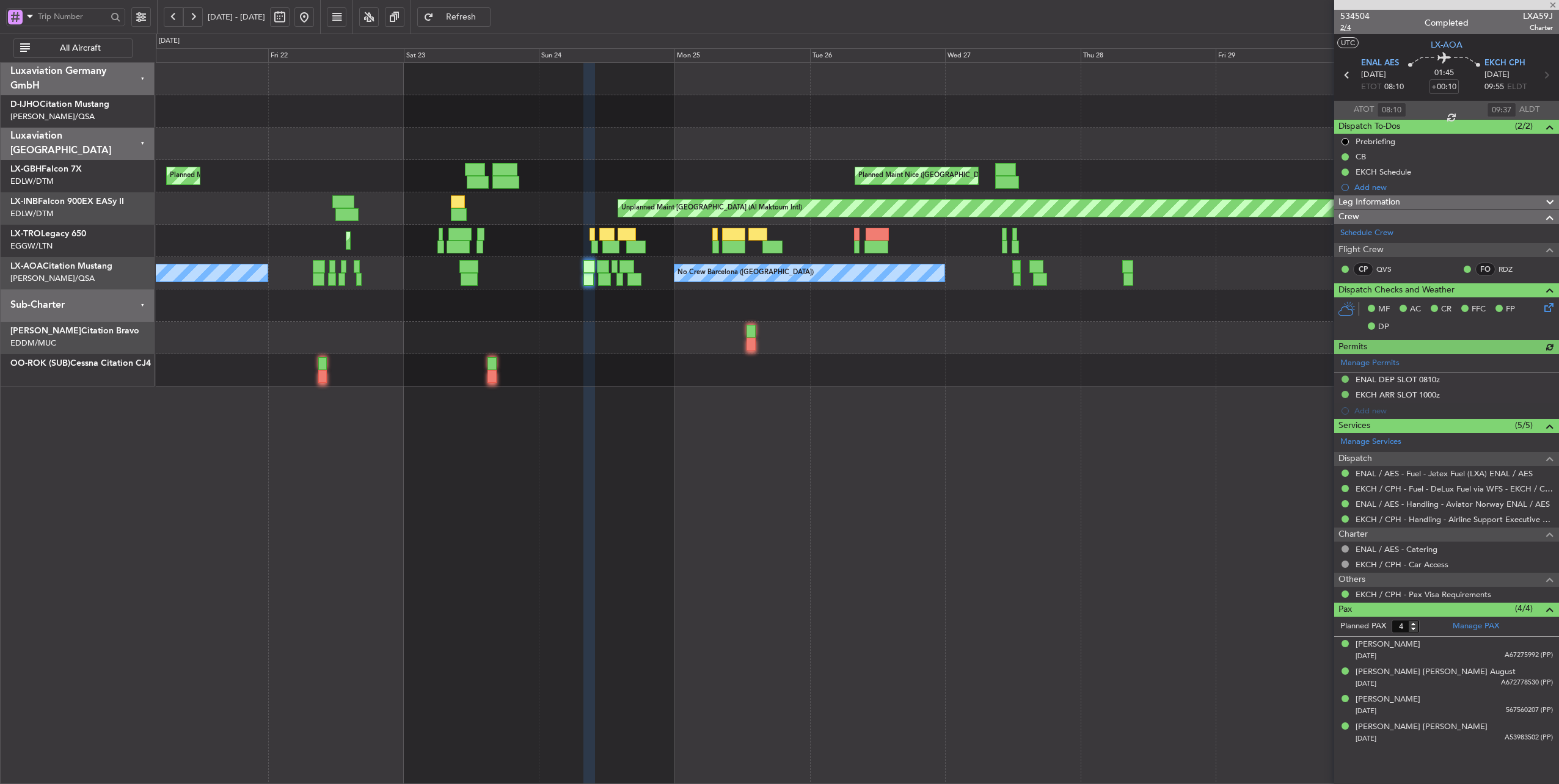
type input "10:10"
type input "11:37"
type input "08:10"
type input "09:37"
click at [1345, 28] on span "2/4" at bounding box center [1355, 28] width 30 height 10
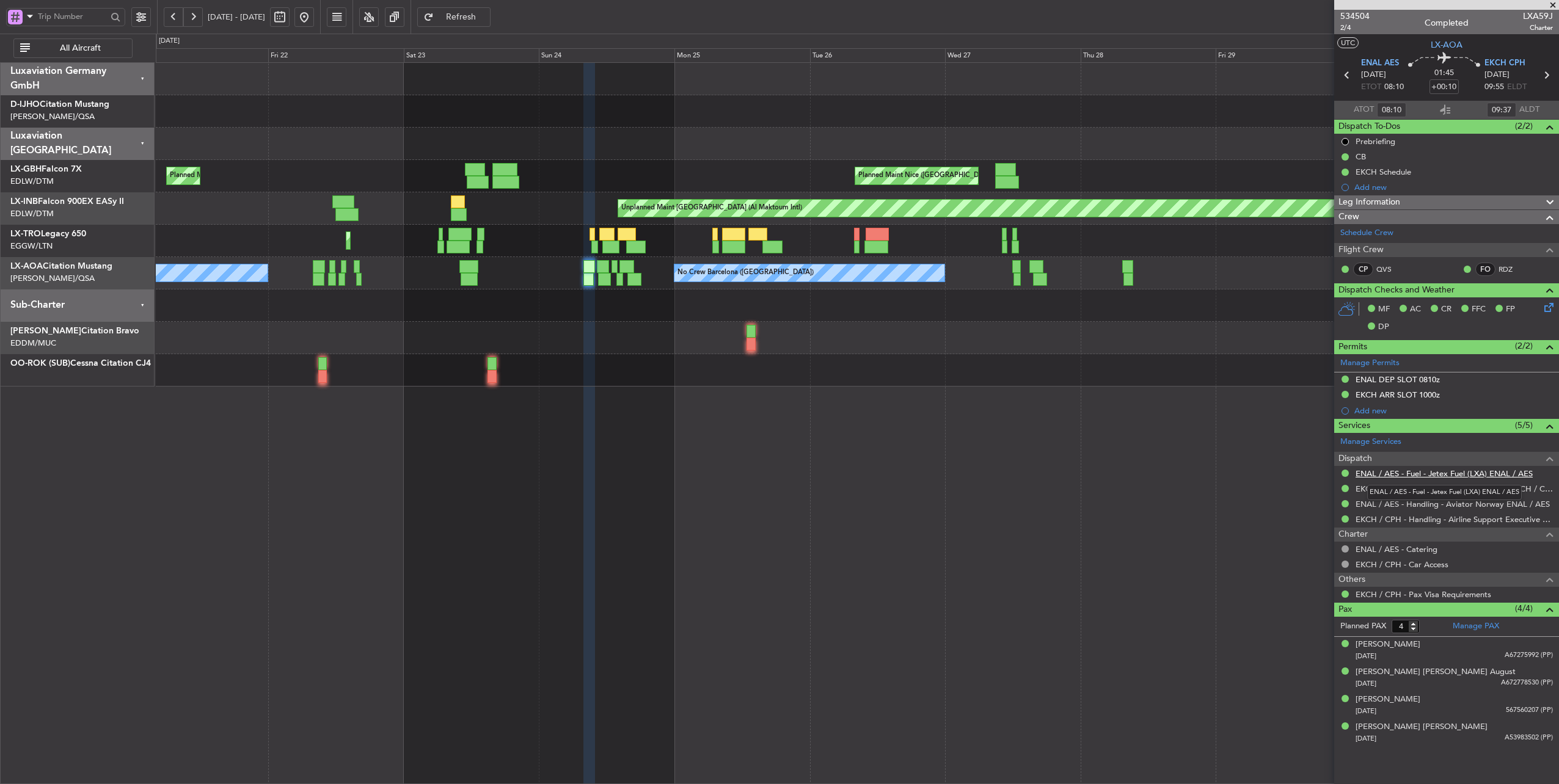
click at [1462, 470] on link "ENAL / AES - Fuel - Jetex Fuel (LXA) ENAL / AES" at bounding box center [1445, 473] width 177 height 10
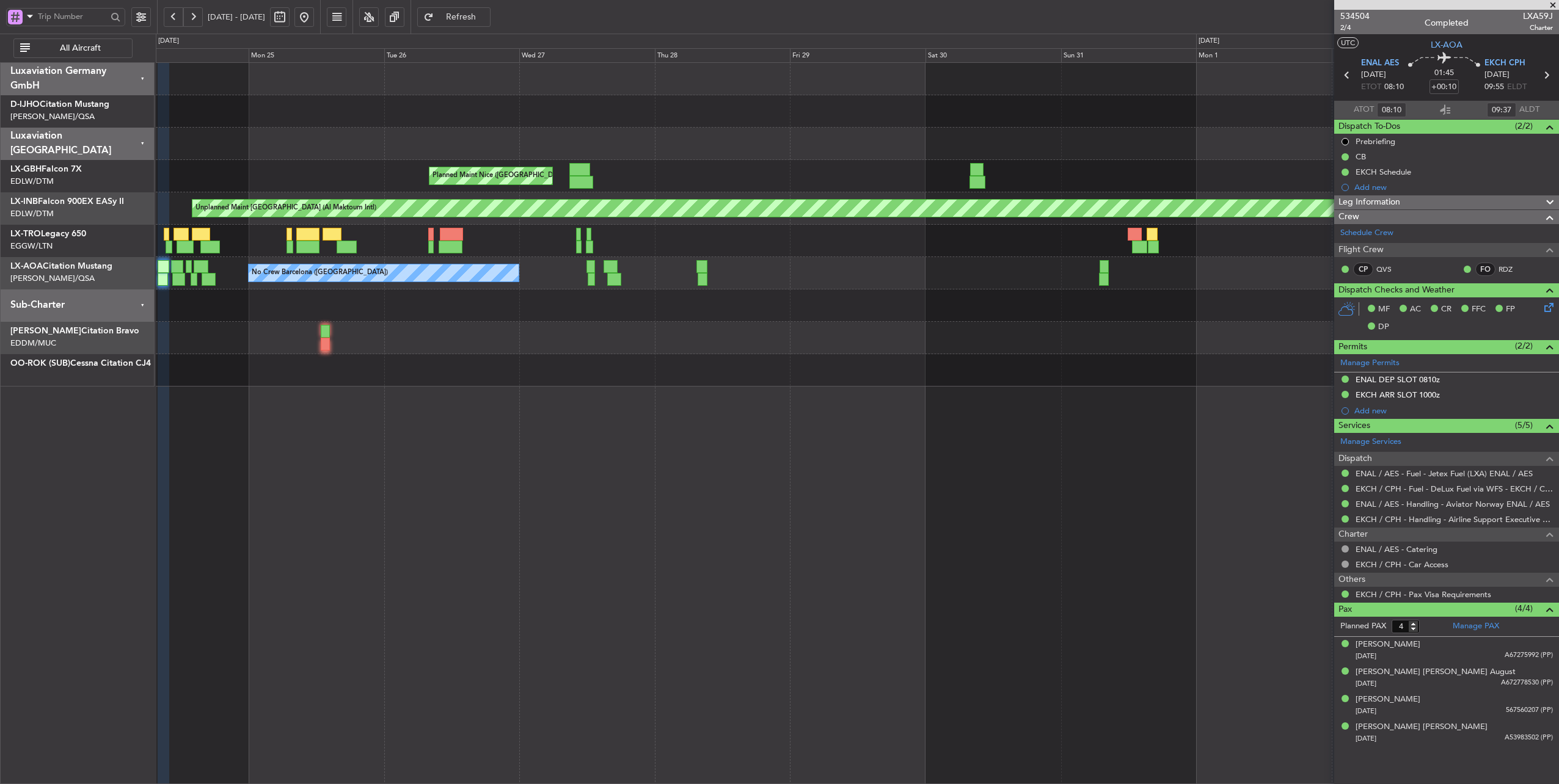
click at [391, 124] on div "Planned Maint Nice ([GEOGRAPHIC_DATA]) Planned Maint [GEOGRAPHIC_DATA] ([GEOGRA…" at bounding box center [857, 224] width 1403 height 324
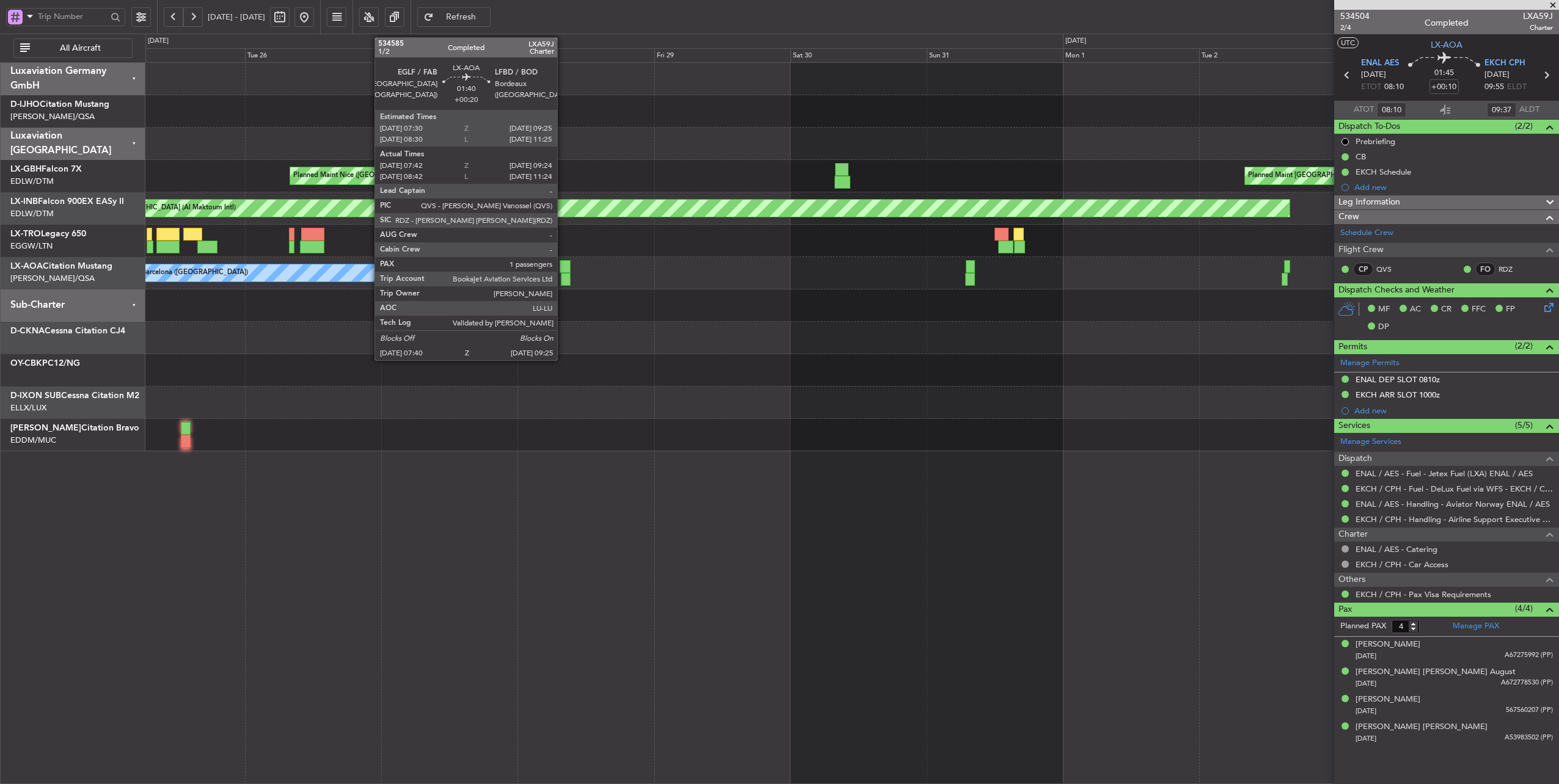
click at [564, 265] on div at bounding box center [565, 267] width 11 height 13
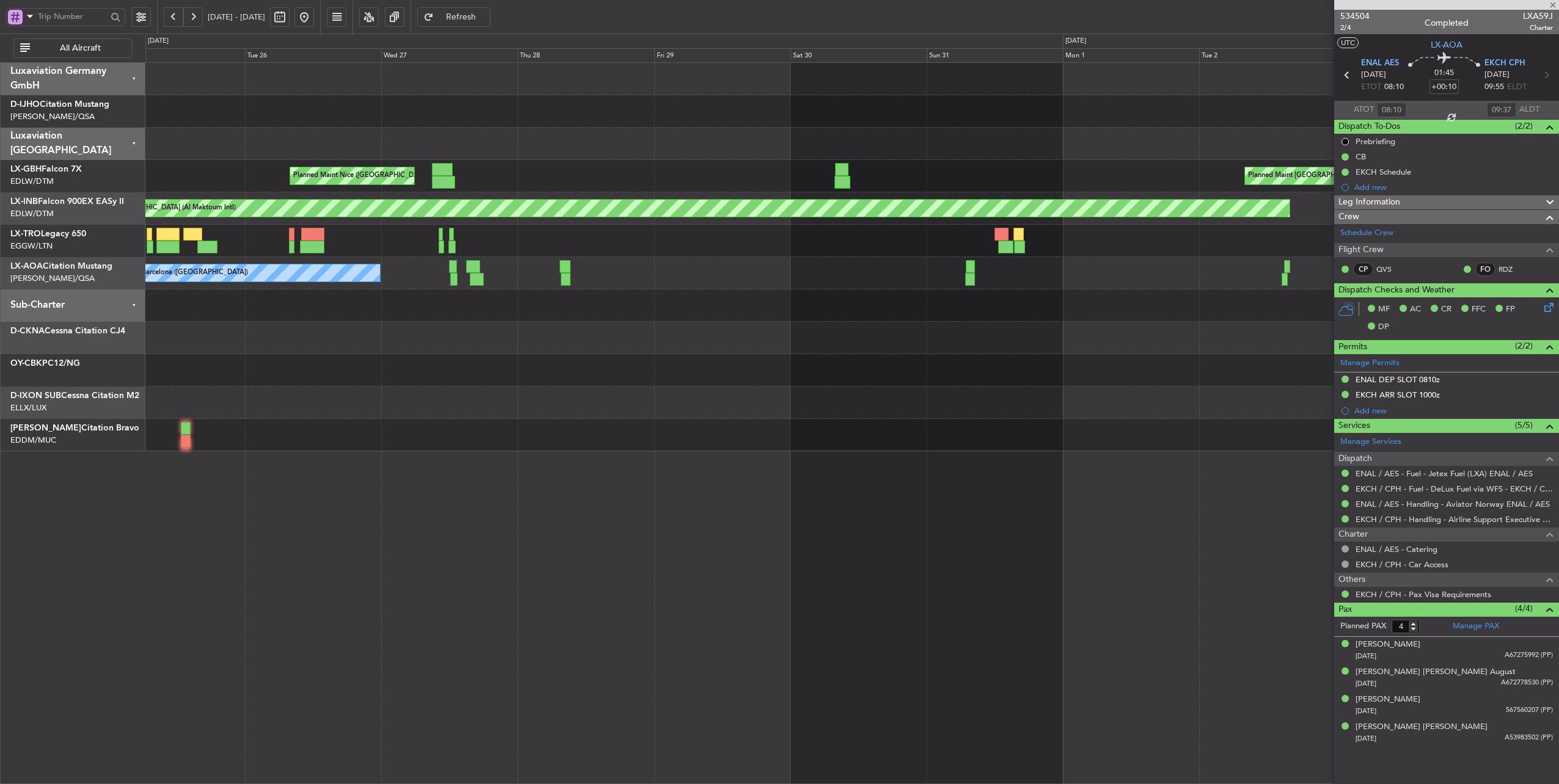
type input "+00:20"
type input "07:52"
type input "09:19"
type input "1"
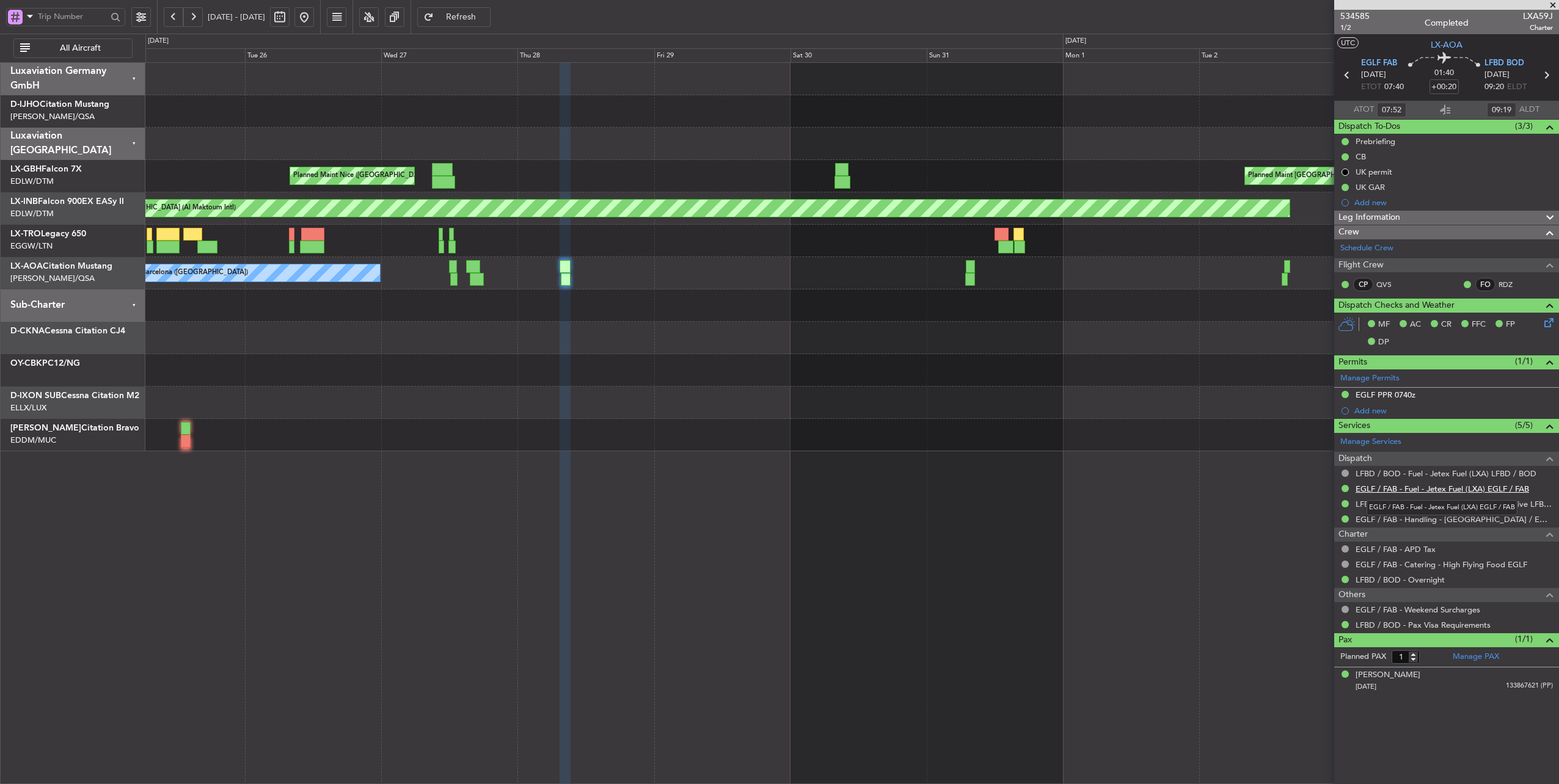
click at [1442, 485] on link "EGLF / FAB - Fuel - Jetex Fuel (LXA) EGLF / FAB" at bounding box center [1443, 489] width 173 height 10
